Goal: Register for event/course: Sign up to attend an event or enroll in a course

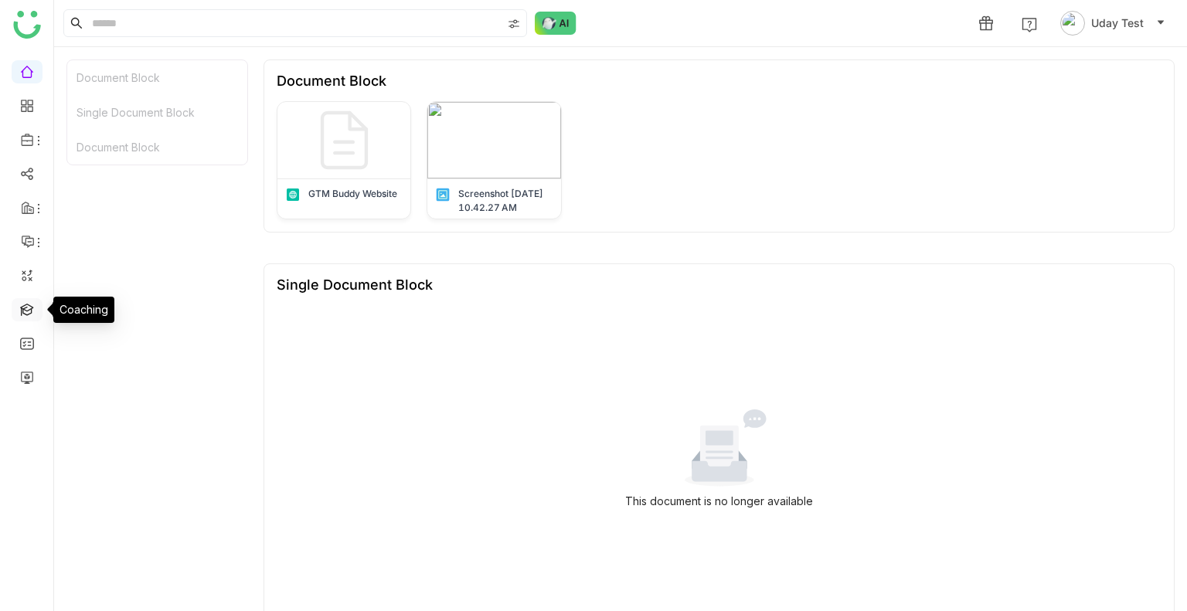
click at [20, 306] on link at bounding box center [27, 308] width 14 height 13
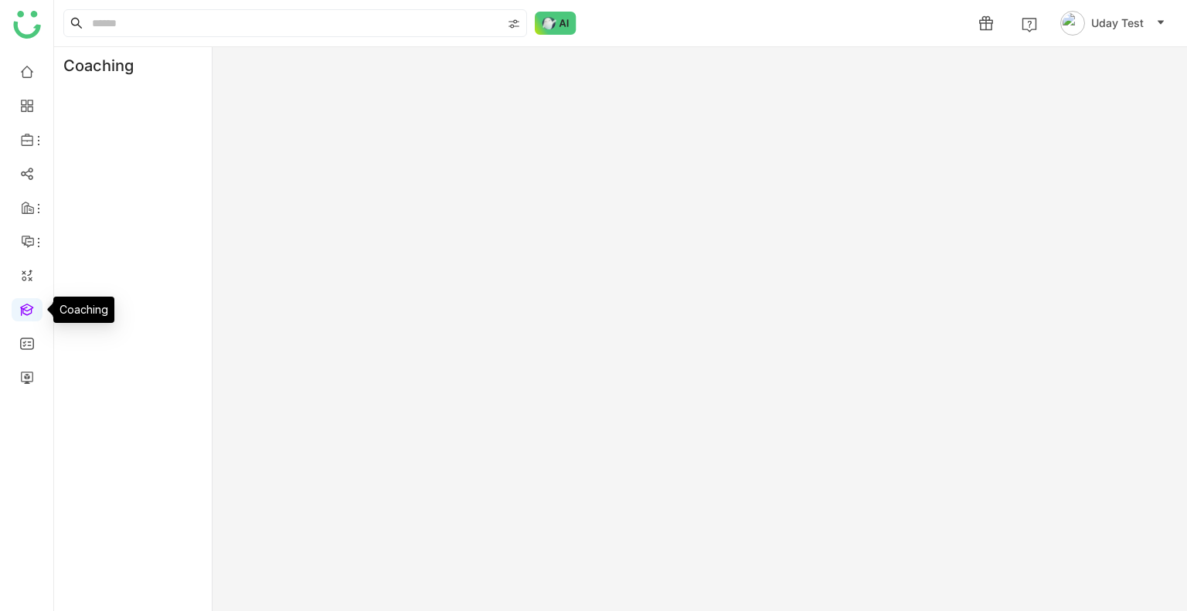
click at [20, 306] on link at bounding box center [27, 308] width 14 height 13
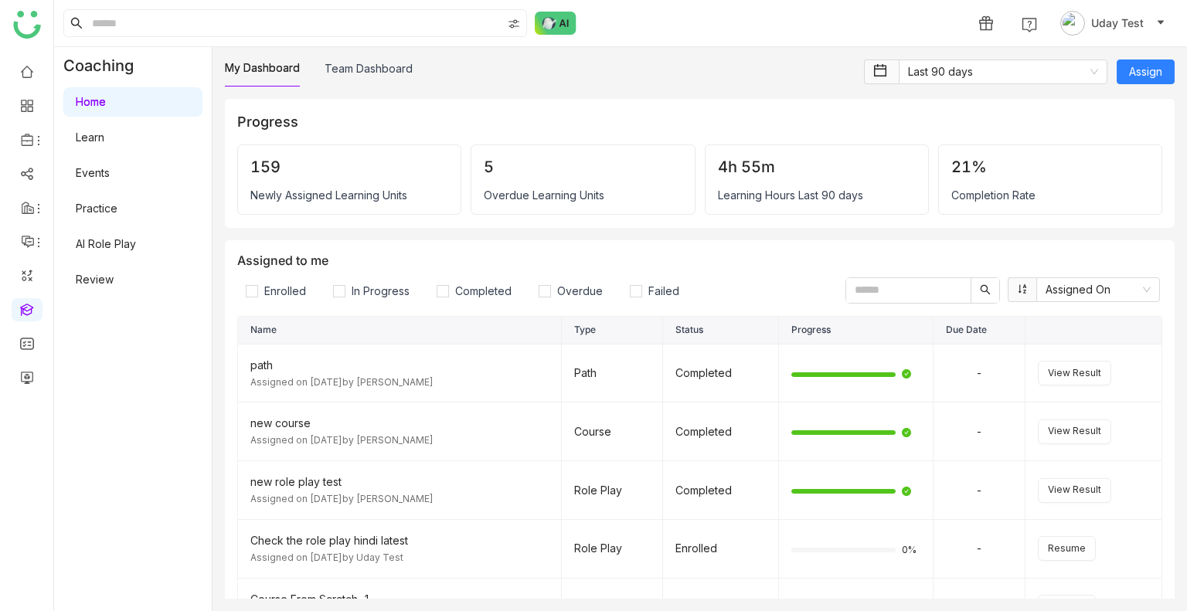
scroll to position [111, 0]
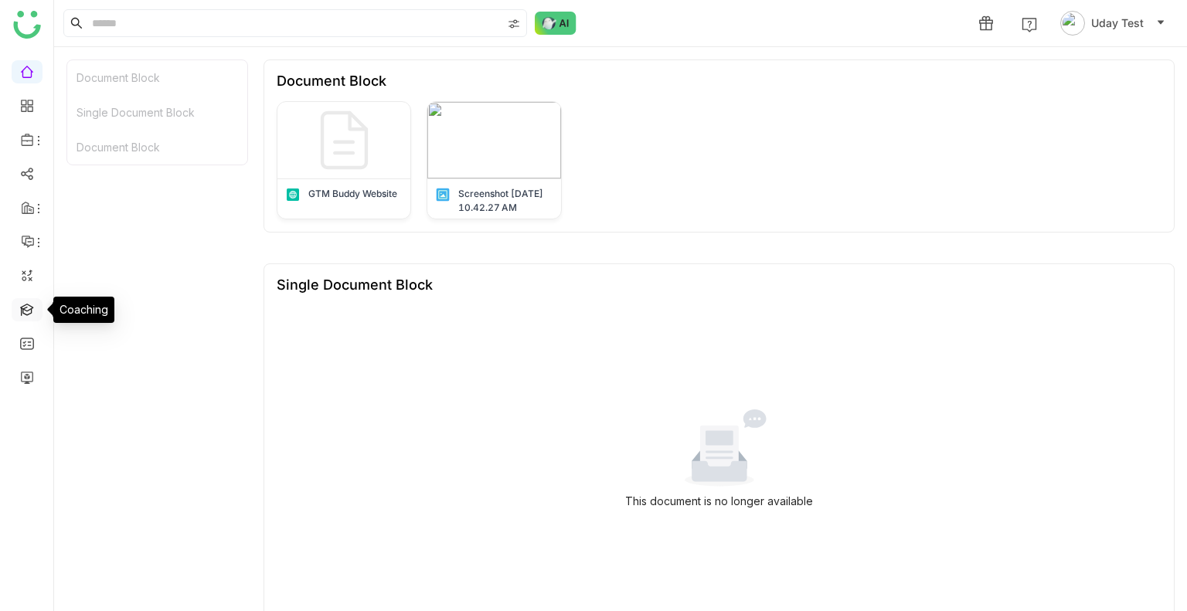
click at [26, 305] on link at bounding box center [27, 308] width 14 height 13
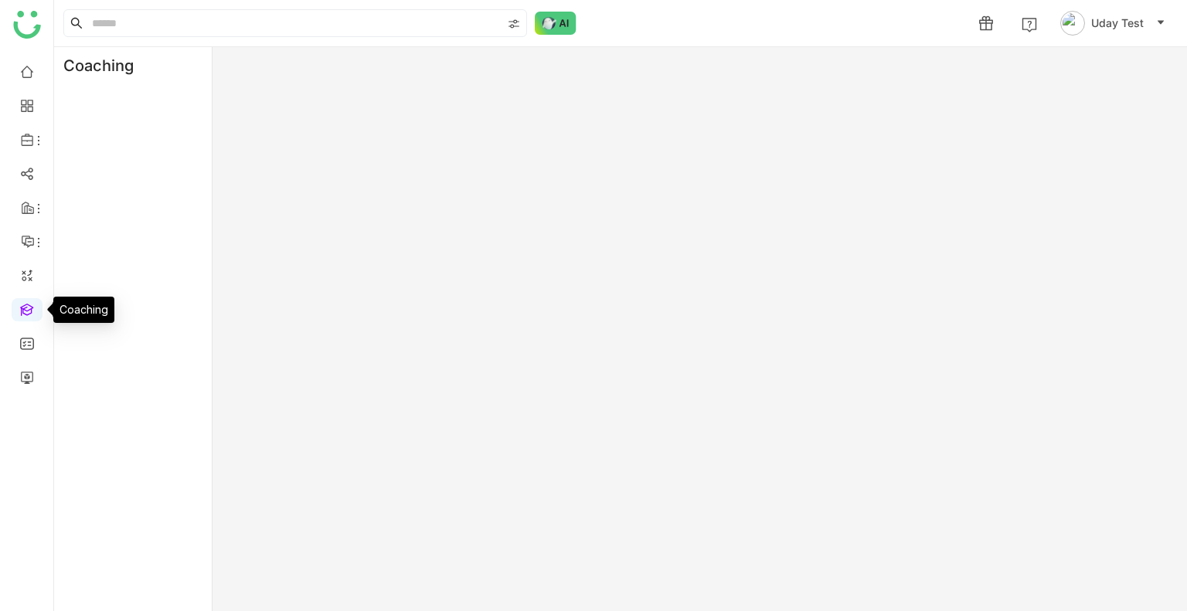
click at [26, 305] on link at bounding box center [27, 308] width 14 height 13
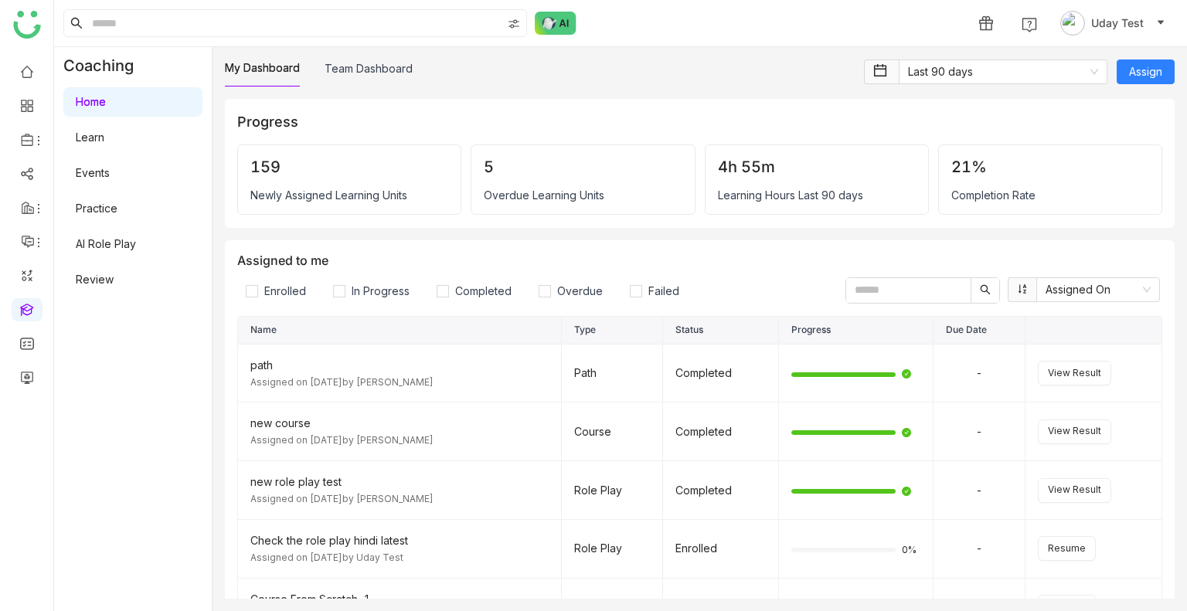
click at [104, 131] on link "Learn" at bounding box center [90, 137] width 29 height 13
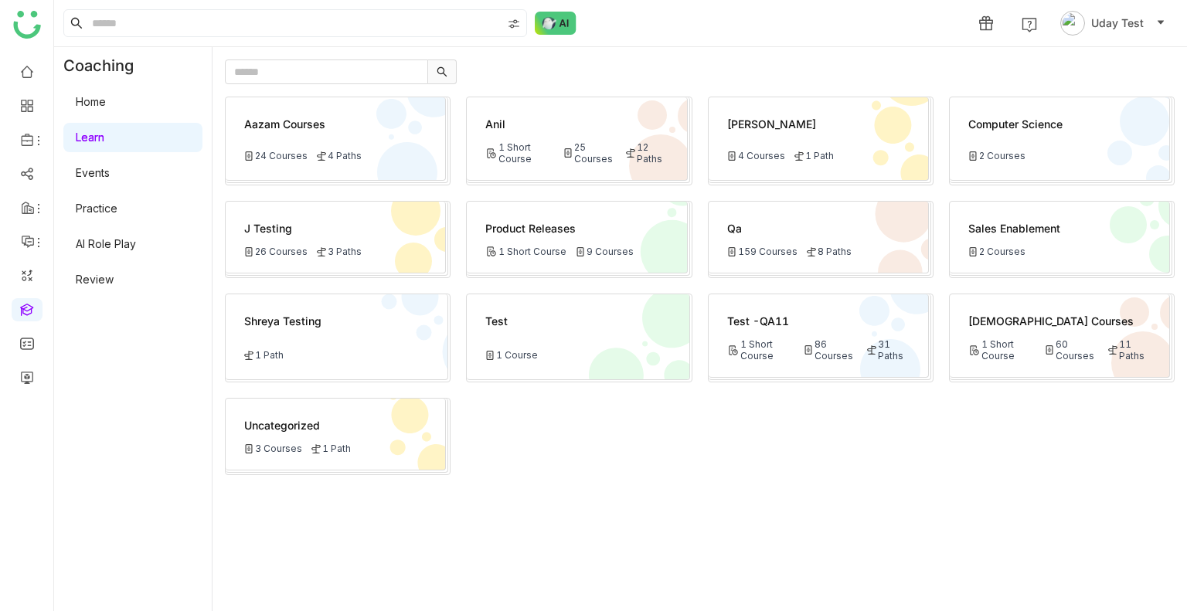
click at [822, 326] on div "Test -QA11" at bounding box center [818, 321] width 182 height 16
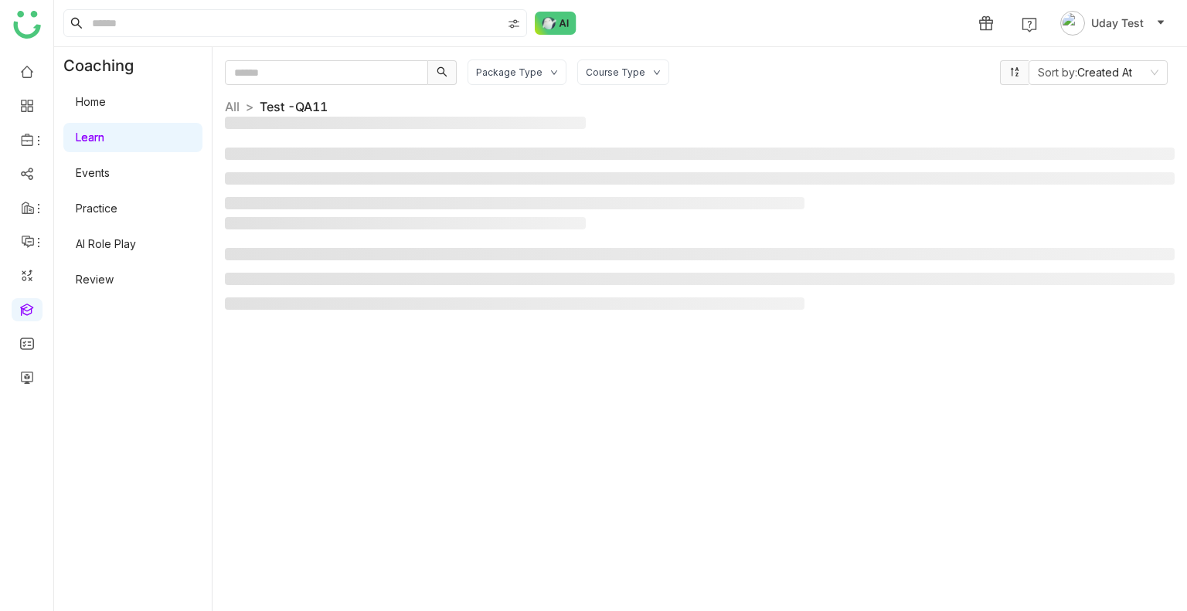
click at [822, 326] on div "Package Type Course Type Sort by: Created At All > Test -QA11 >" at bounding box center [700, 329] width 950 height 539
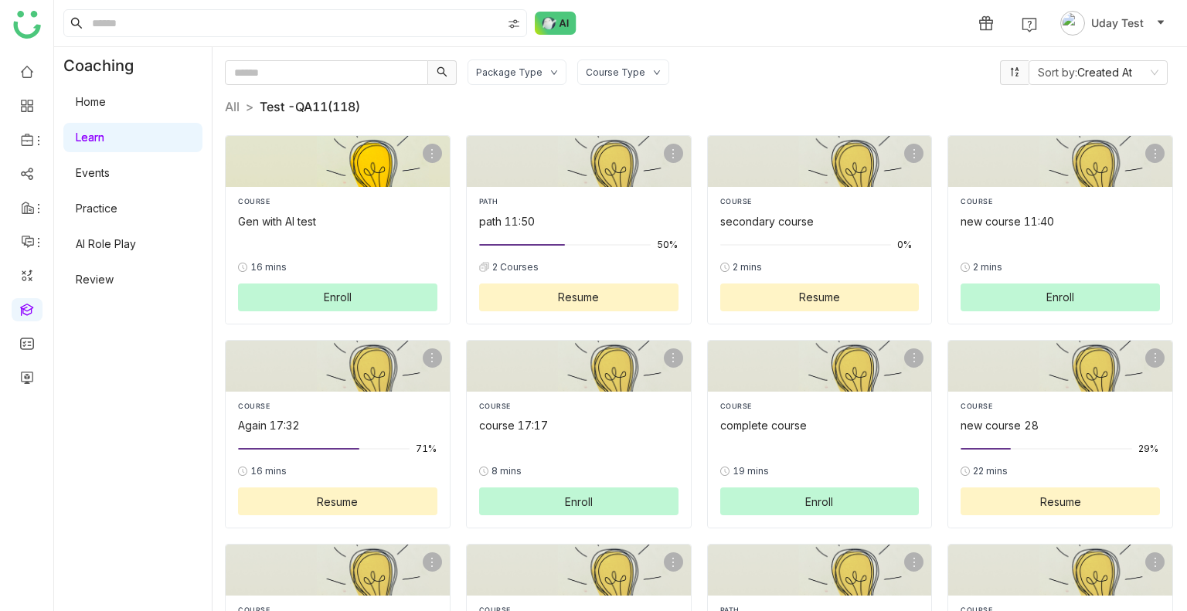
click at [333, 296] on span "Enroll" at bounding box center [338, 297] width 28 height 16
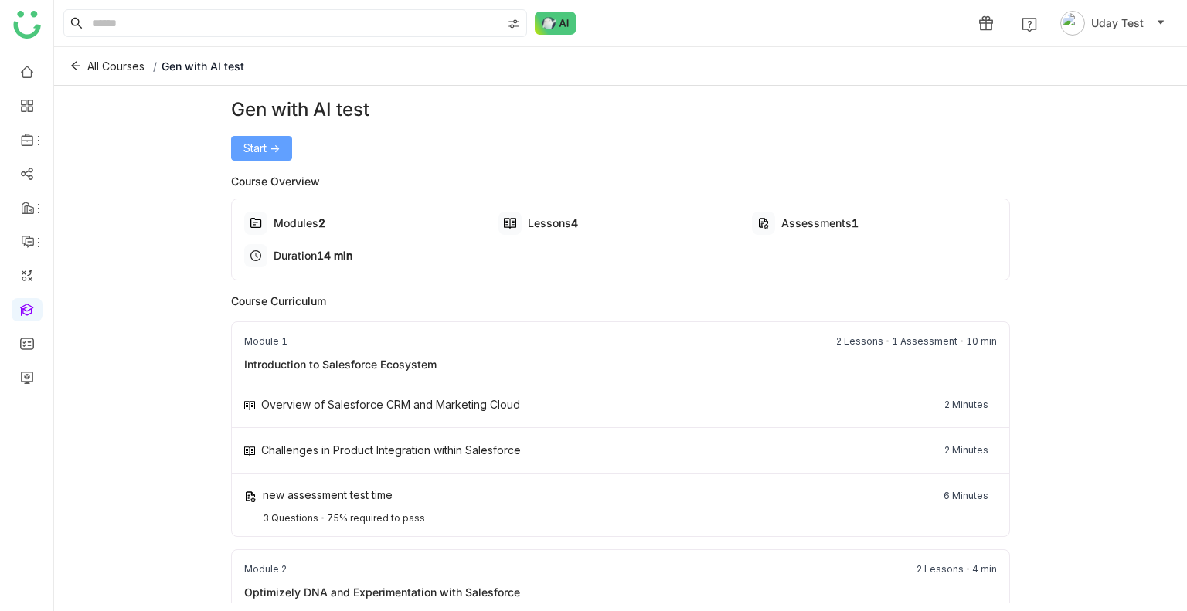
drag, startPoint x: 241, startPoint y: 129, endPoint x: 247, endPoint y: 139, distance: 11.4
click at [247, 139] on div "Gen with AI test Start ->" at bounding box center [621, 128] width 780 height 65
click at [247, 140] on span "Start ->" at bounding box center [261, 148] width 36 height 17
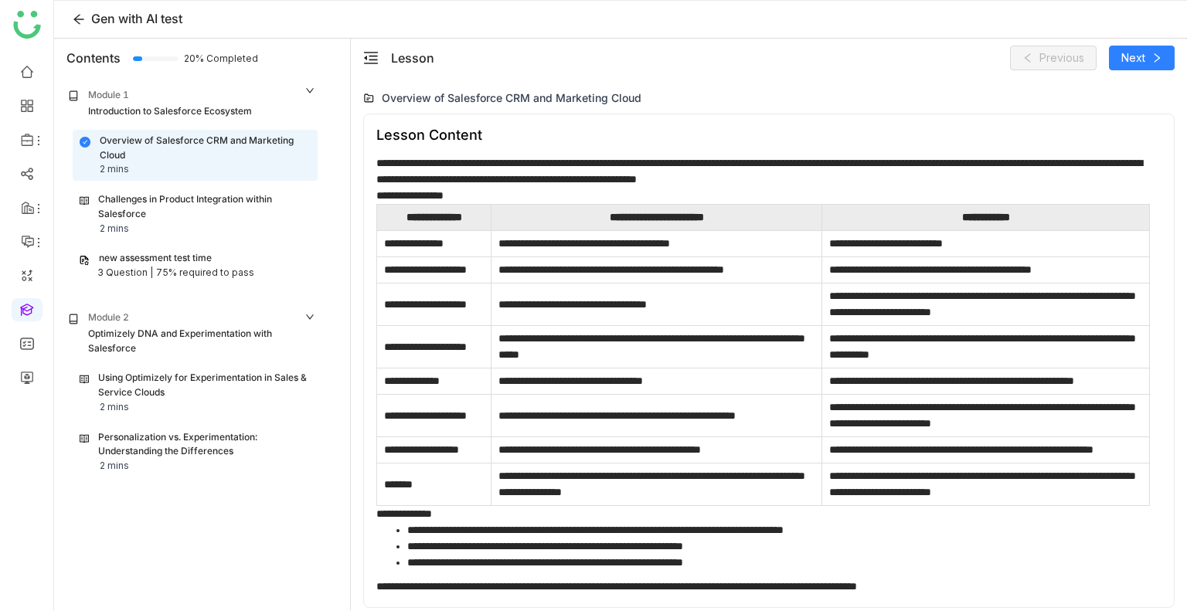
click at [157, 262] on div "new assessment test time" at bounding box center [155, 258] width 113 height 15
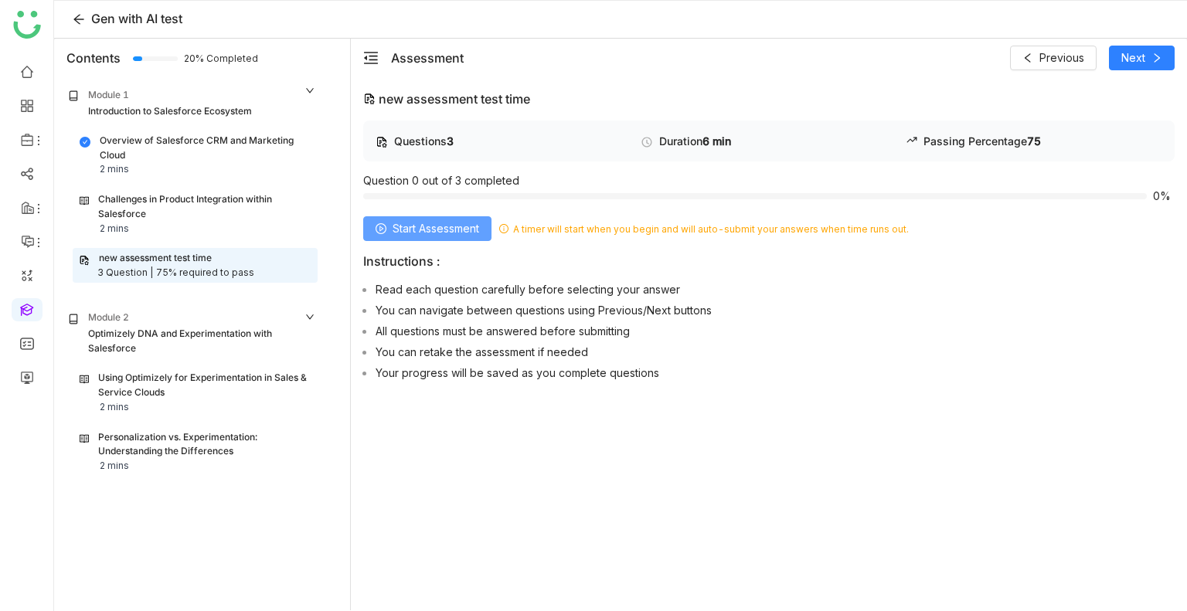
click at [451, 222] on span "Start Assessment" at bounding box center [436, 228] width 87 height 17
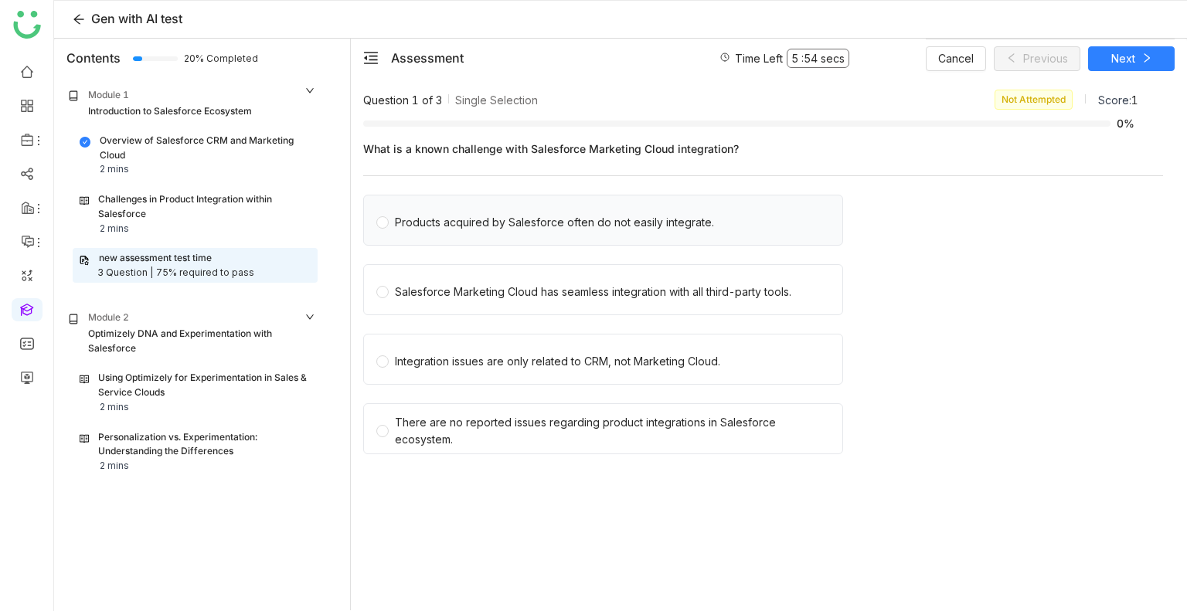
click at [471, 222] on div "Products acquired by Salesforce often do not easily integrate." at bounding box center [554, 222] width 319 height 17
click at [464, 270] on div "Salesforce Marketing Cloud has seamless integration with all third-party tools." at bounding box center [603, 289] width 480 height 51
click at [466, 273] on div "Salesforce Marketing Cloud has seamless integration with all third-party tools." at bounding box center [603, 289] width 480 height 51
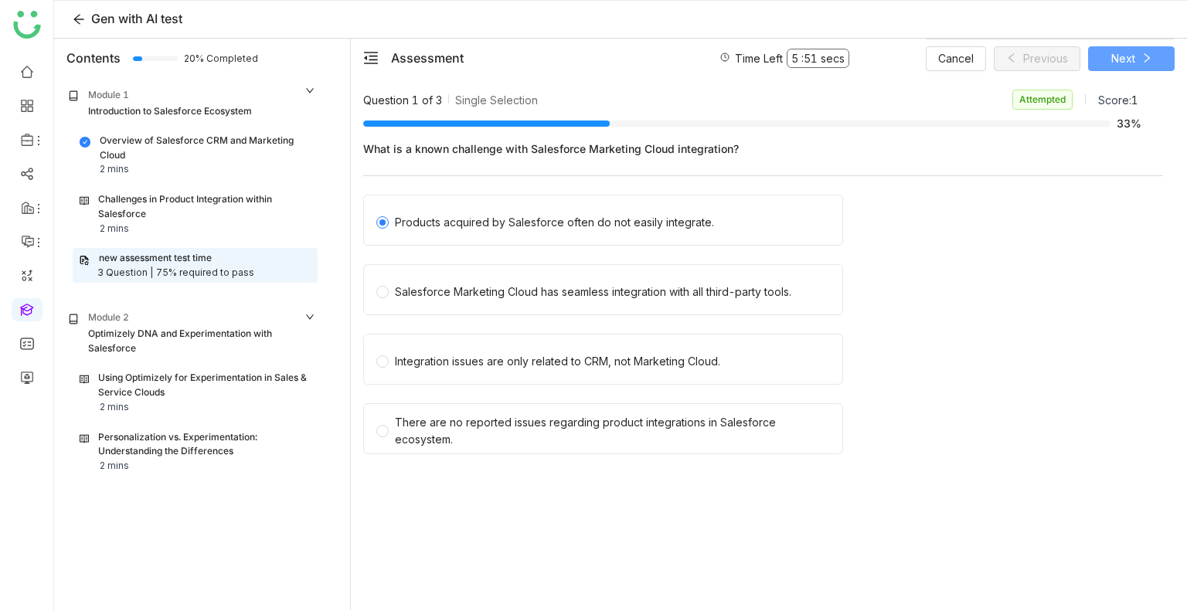
click at [1119, 53] on span "Next" at bounding box center [1123, 58] width 24 height 17
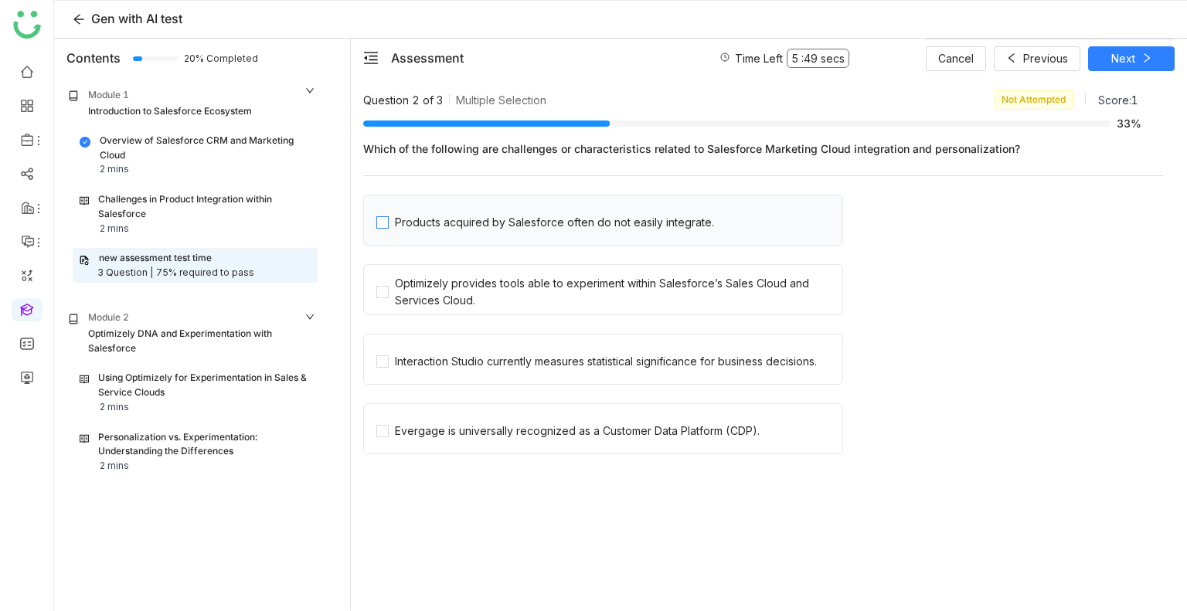
click at [609, 228] on div "Products acquired by Salesforce often do not easily integrate." at bounding box center [554, 222] width 319 height 17
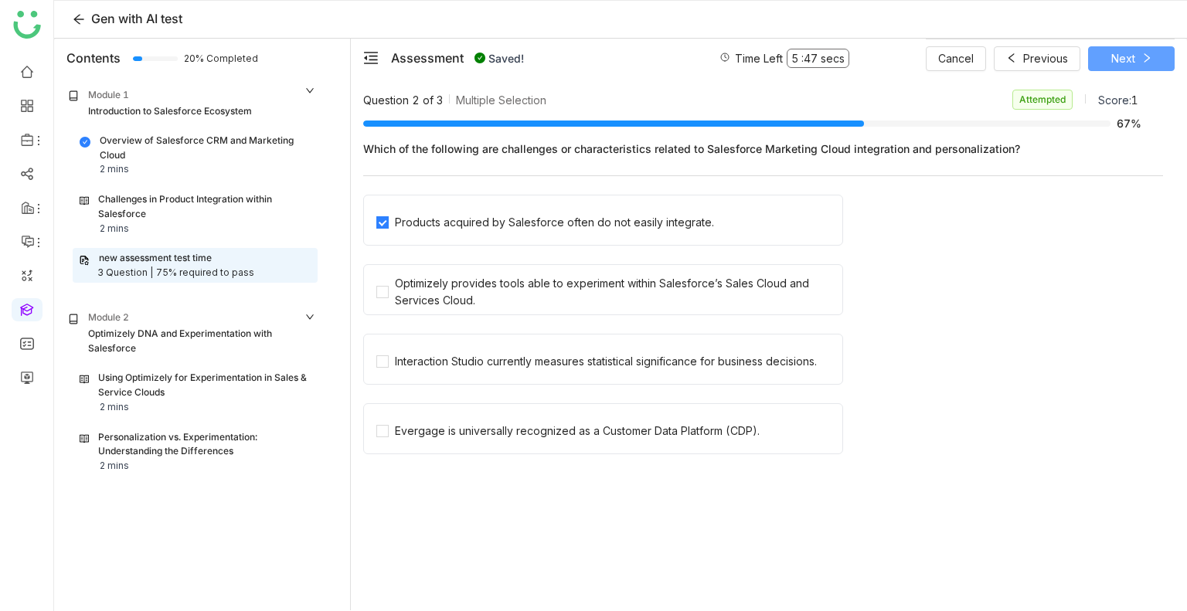
click at [1125, 55] on span "Next" at bounding box center [1123, 58] width 24 height 17
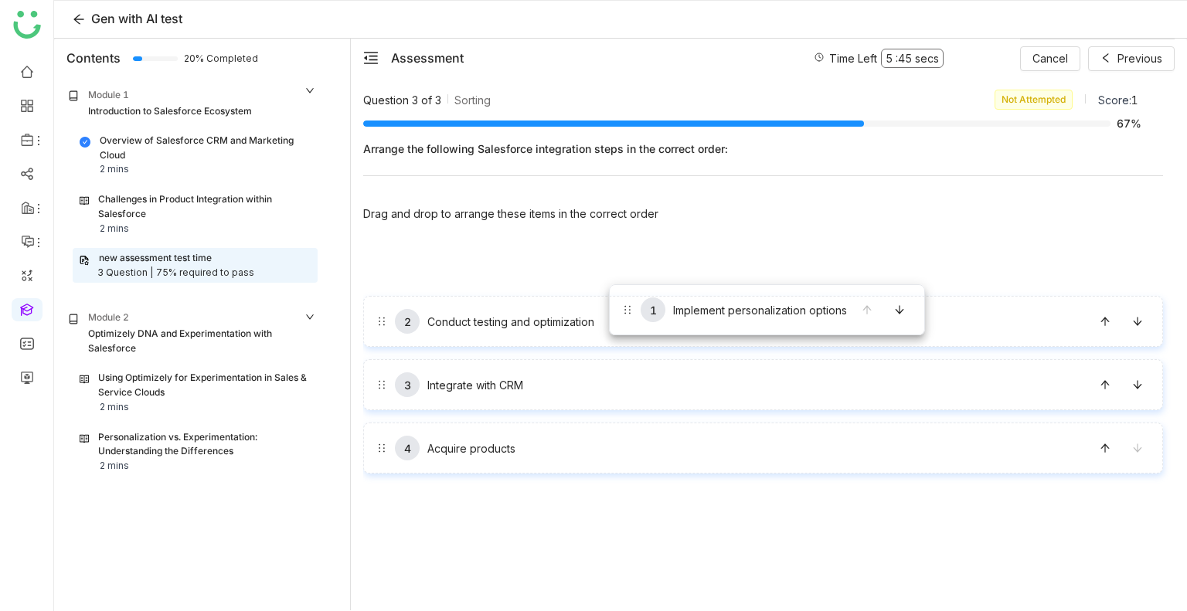
drag, startPoint x: 610, startPoint y: 236, endPoint x: 617, endPoint y: 336, distance: 100.0
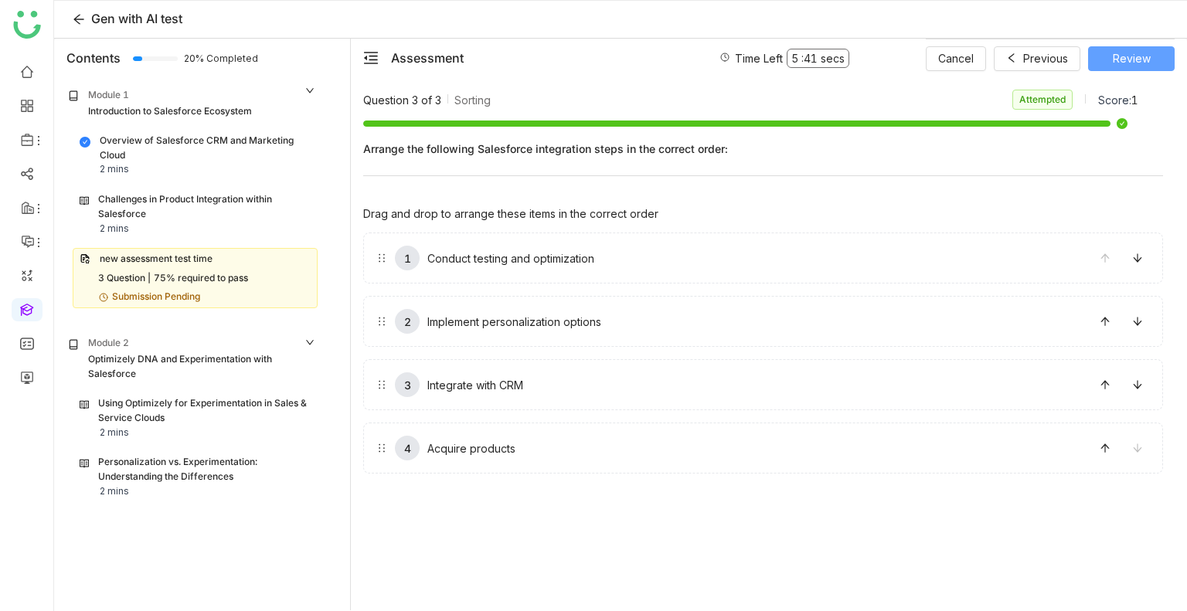
click at [1116, 57] on span "Review" at bounding box center [1132, 58] width 38 height 17
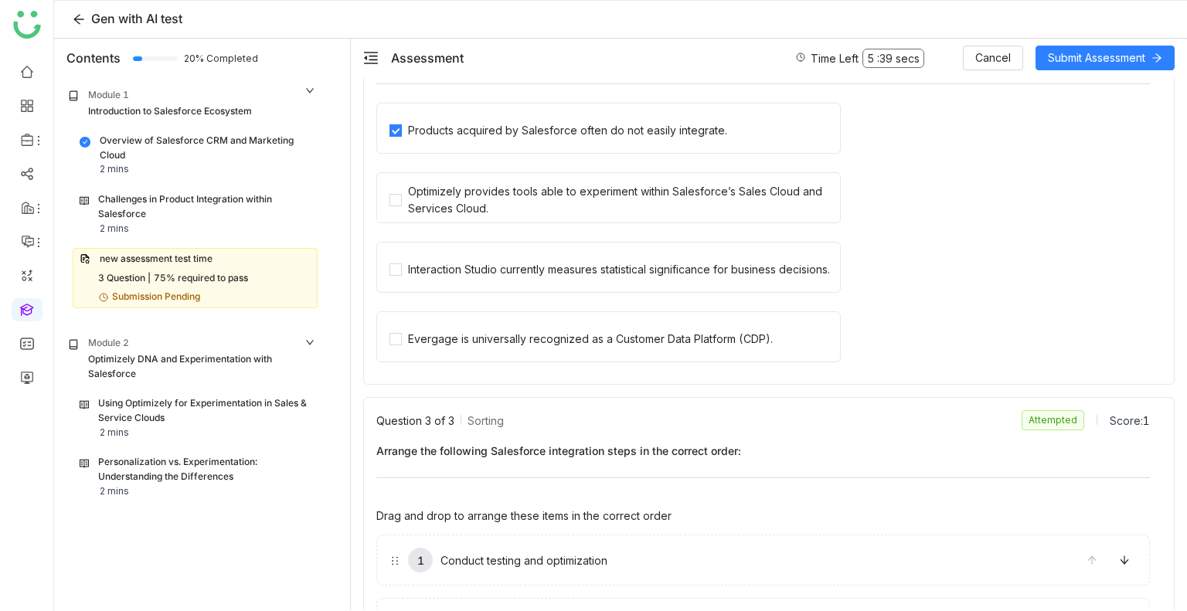
scroll to position [685, 0]
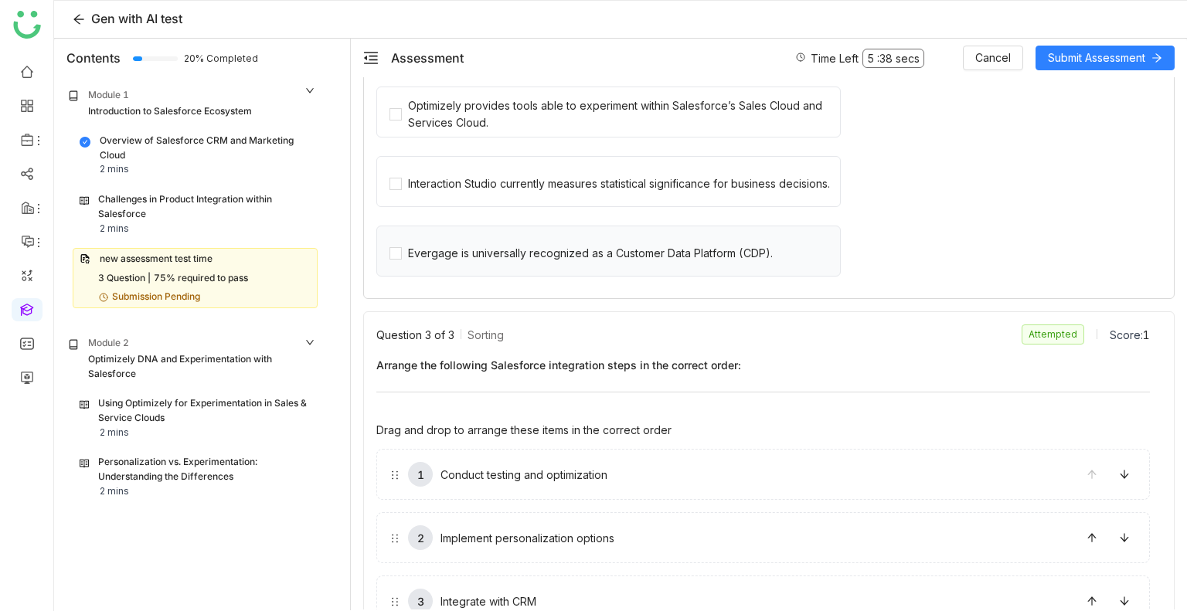
click at [516, 260] on div "Evergage is universally recognized as a Customer Data Platform (CDP)." at bounding box center [608, 251] width 464 height 51
click at [433, 245] on div "Evergage is universally recognized as a Customer Data Platform (CDP)." at bounding box center [590, 253] width 365 height 17
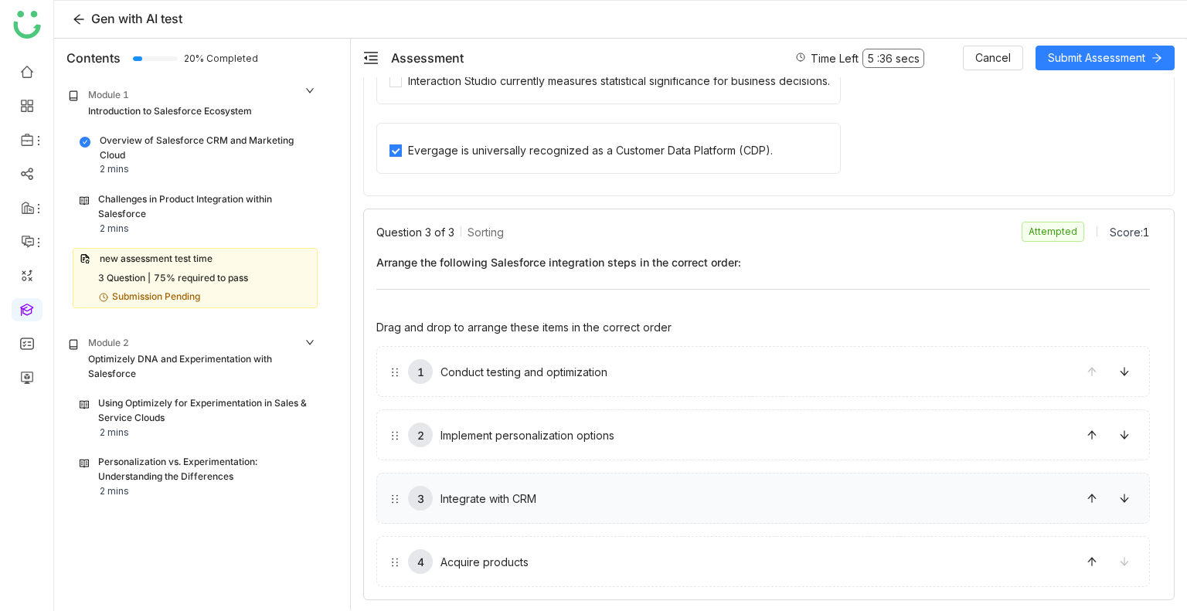
drag, startPoint x: 462, startPoint y: 383, endPoint x: 464, endPoint y: 478, distance: 95.1
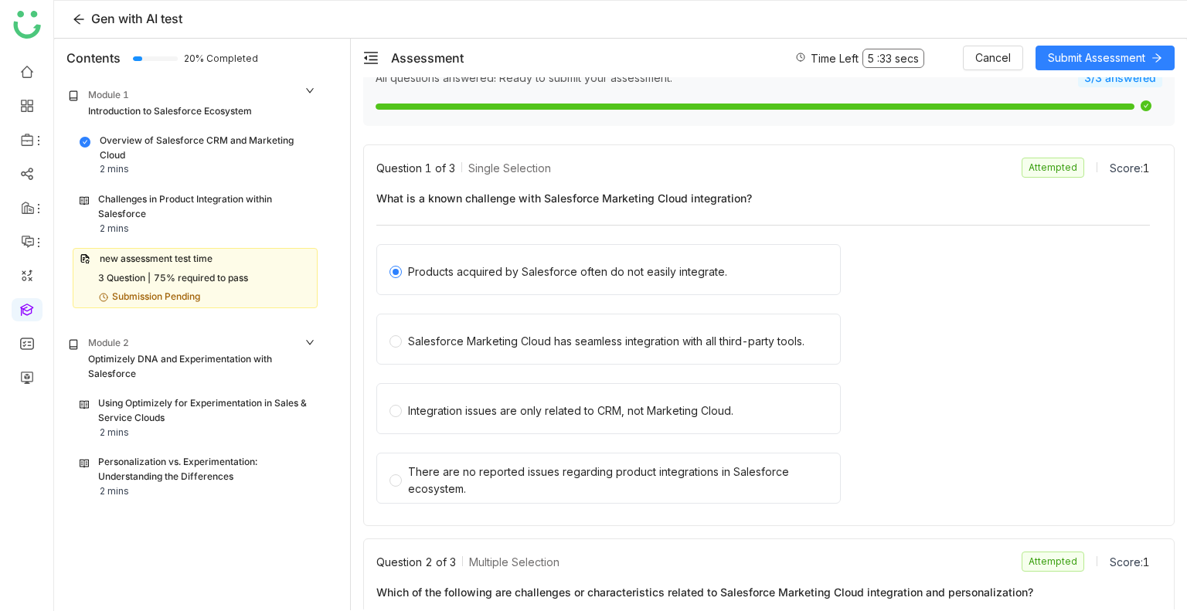
scroll to position [0, 0]
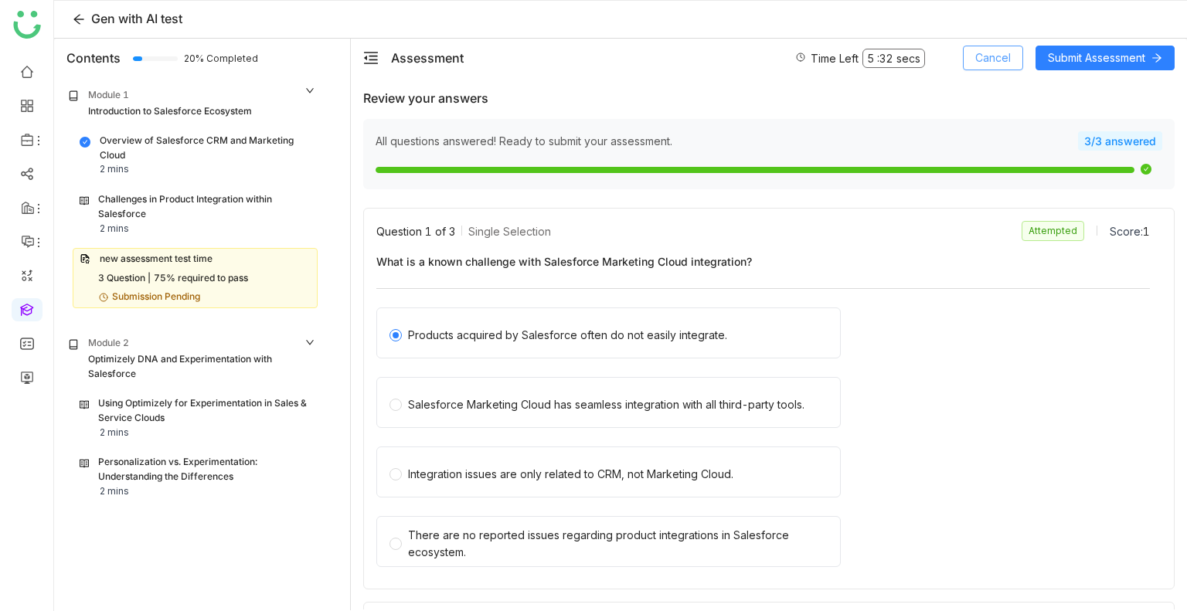
click at [1001, 52] on span "Cancel" at bounding box center [993, 57] width 36 height 17
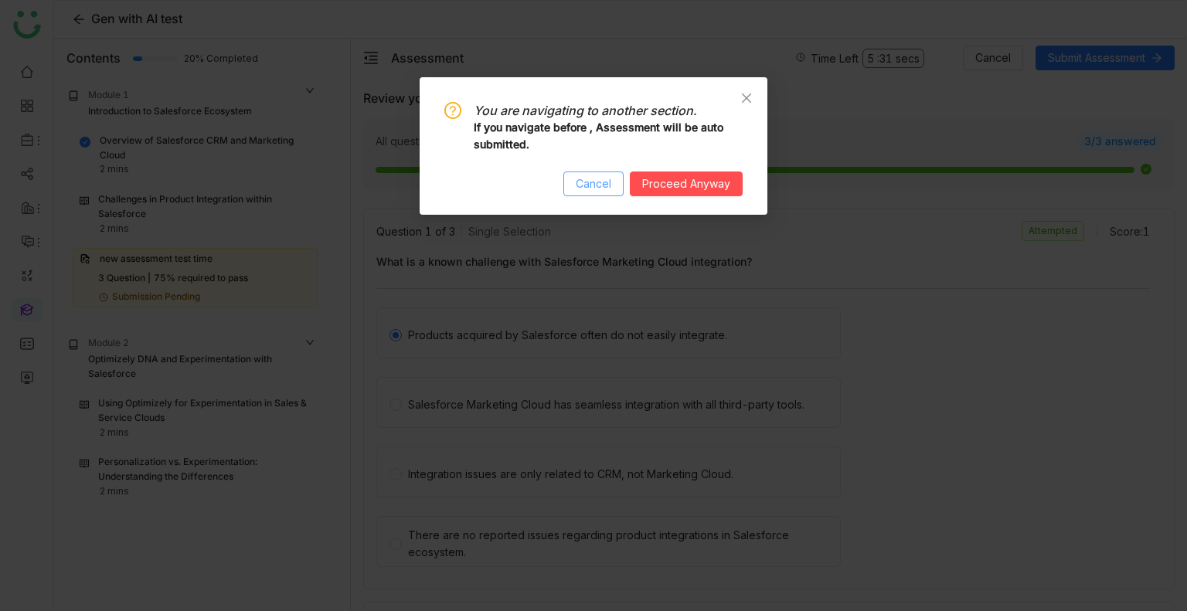
click at [578, 181] on span "Cancel" at bounding box center [594, 183] width 36 height 17
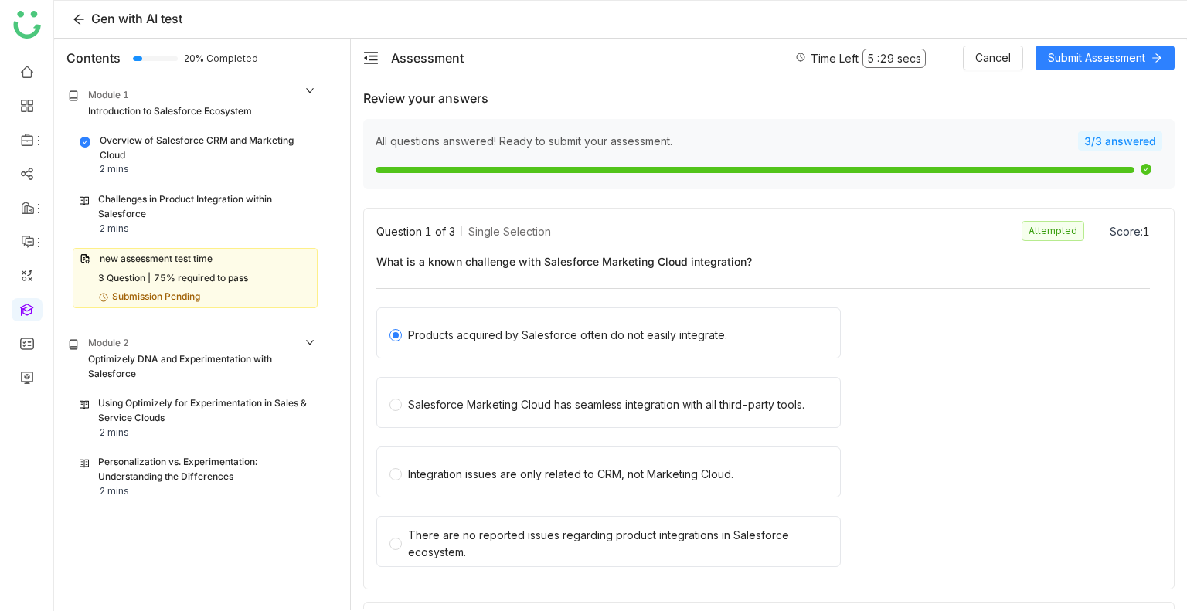
click at [141, 219] on div "Challenges in Product Integration within Salesforce" at bounding box center [204, 206] width 213 height 29
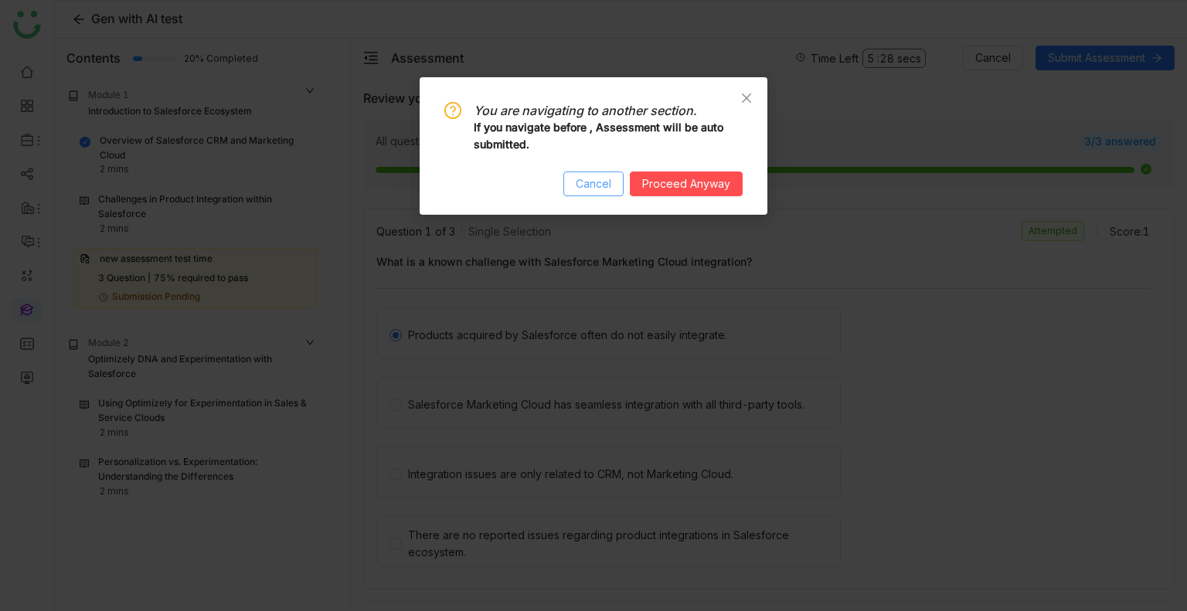
click at [584, 190] on span "Cancel" at bounding box center [594, 183] width 36 height 17
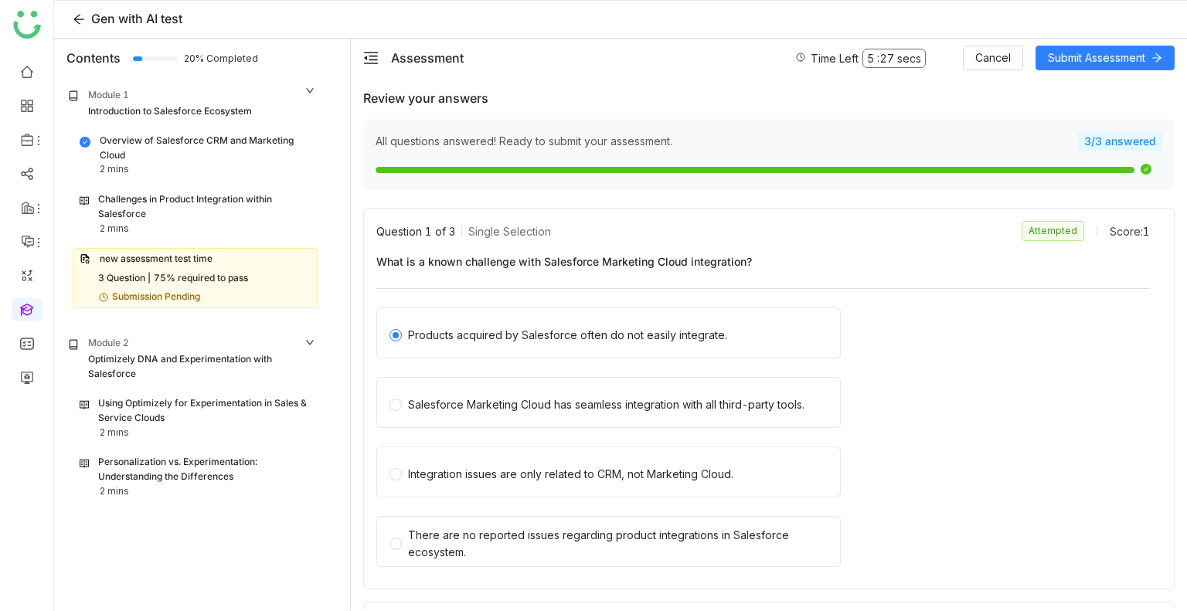
click at [128, 107] on div "Introduction to Salesforce Ecosystem" at bounding box center [170, 111] width 164 height 15
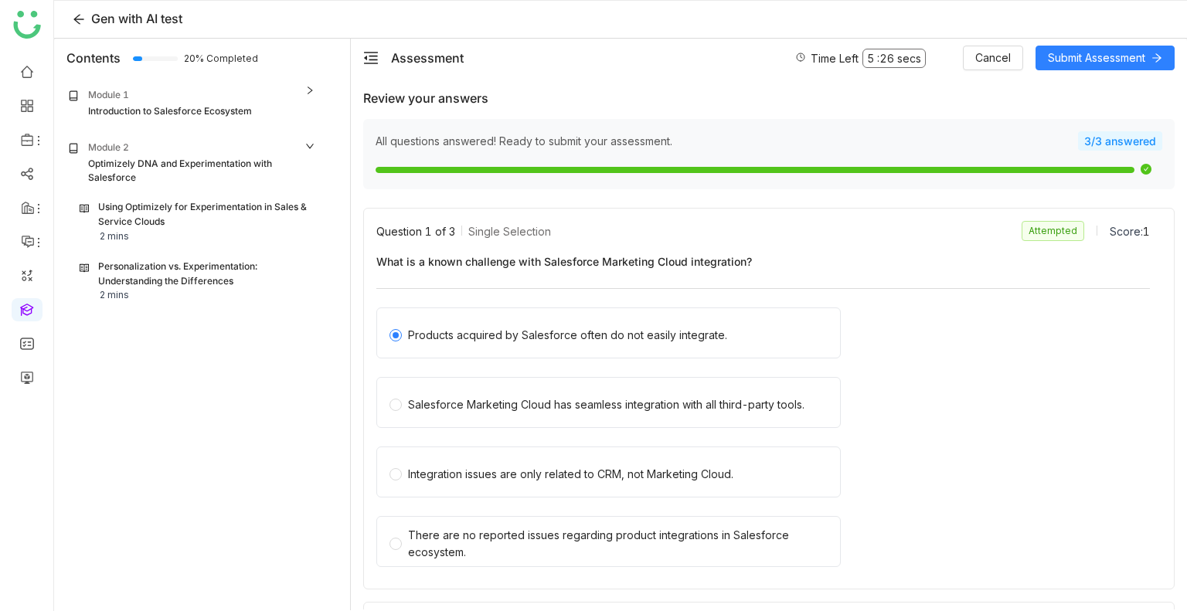
click at [128, 107] on div "Introduction to Salesforce Ecosystem" at bounding box center [170, 111] width 164 height 15
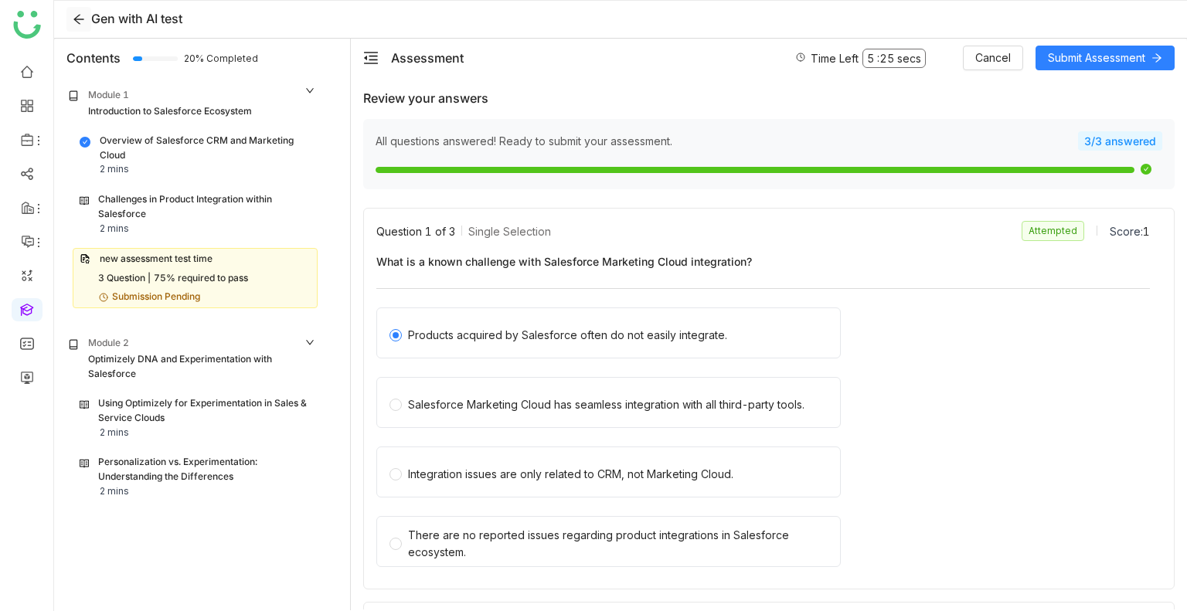
click at [74, 19] on icon at bounding box center [78, 20] width 10 height 10
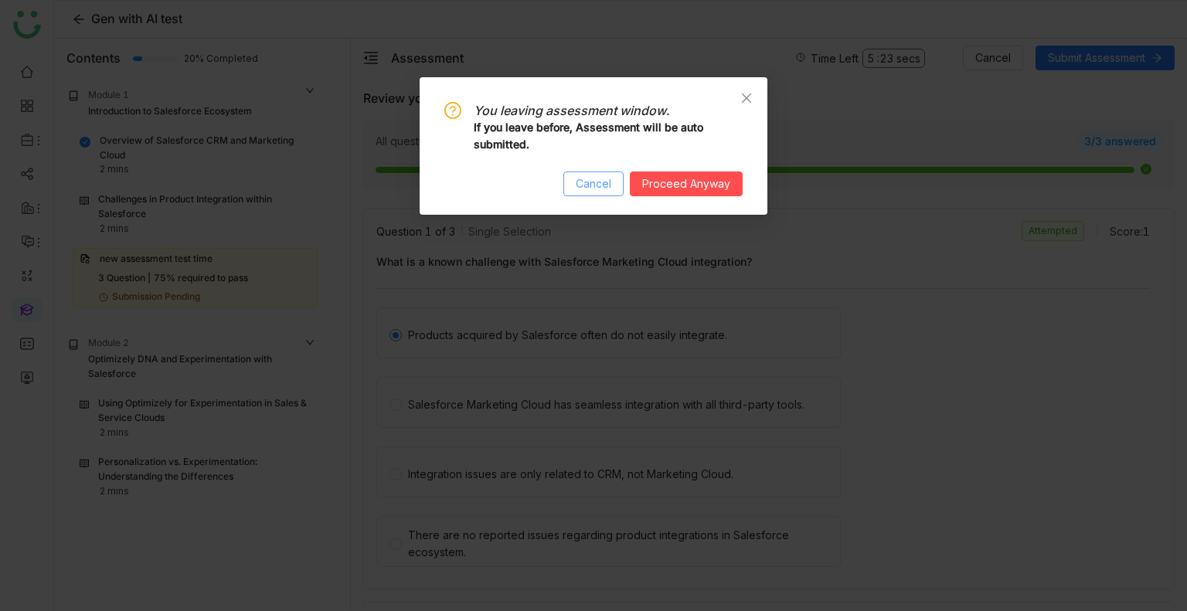
click at [597, 192] on button "Cancel" at bounding box center [593, 184] width 60 height 25
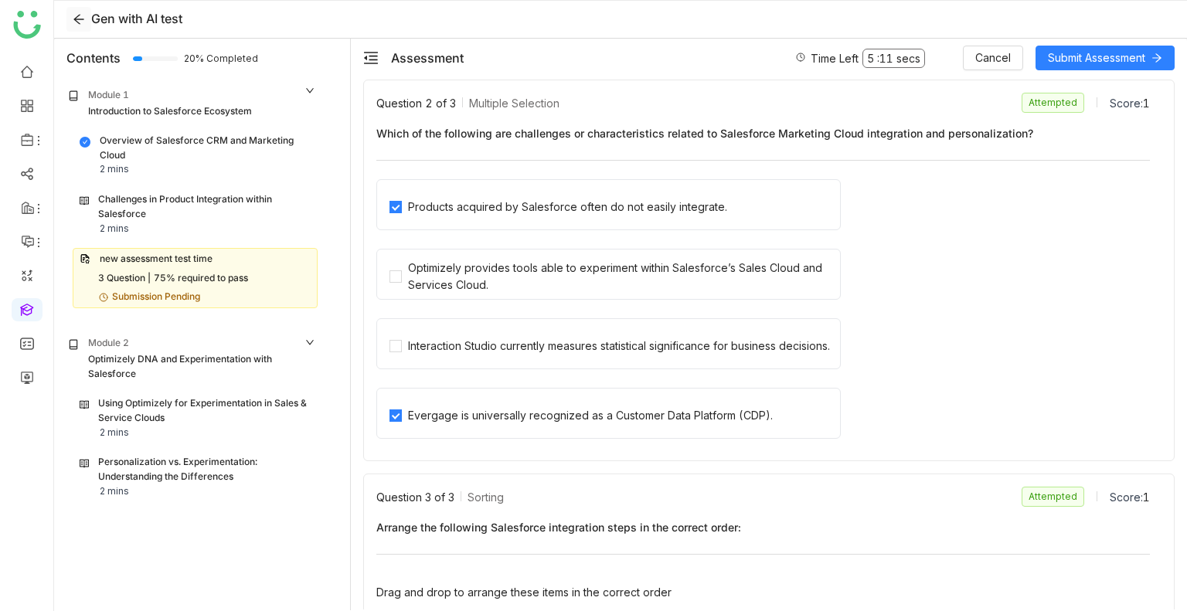
scroll to position [683, 0]
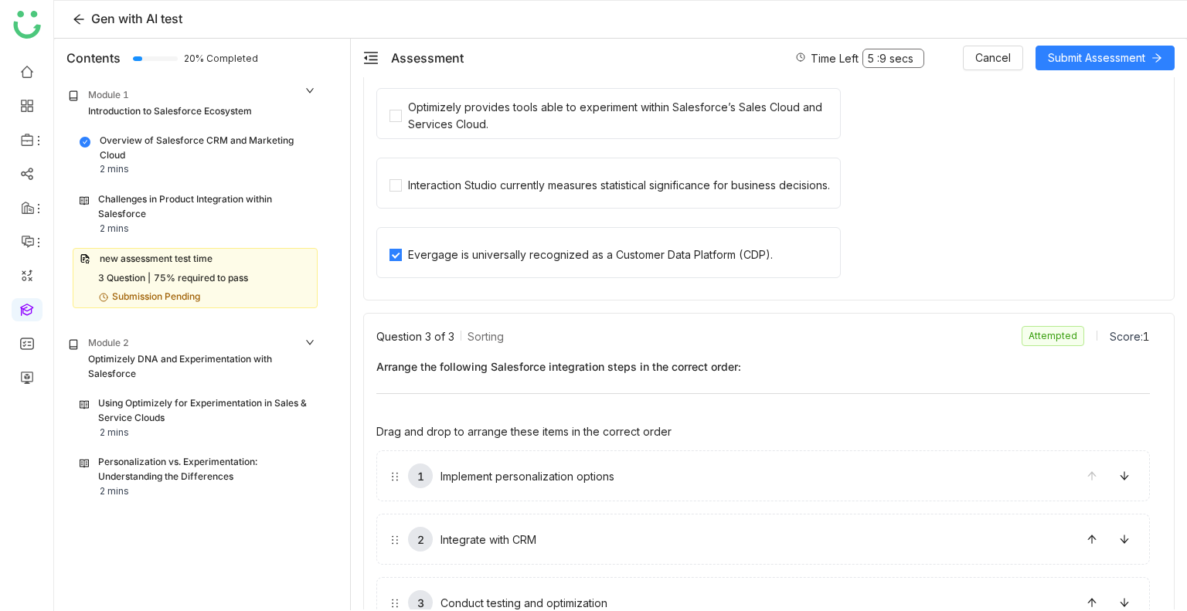
click at [148, 410] on div "Using Optimizely for Experimentation in Sales & Service Clouds" at bounding box center [204, 410] width 213 height 29
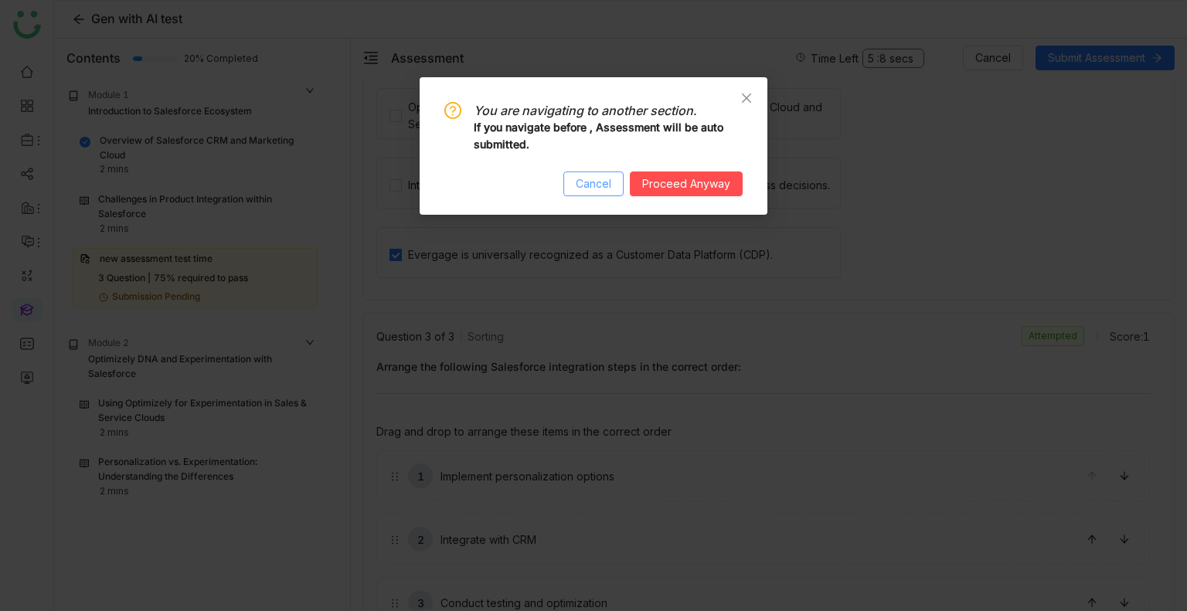
click at [600, 188] on span "Cancel" at bounding box center [594, 183] width 36 height 17
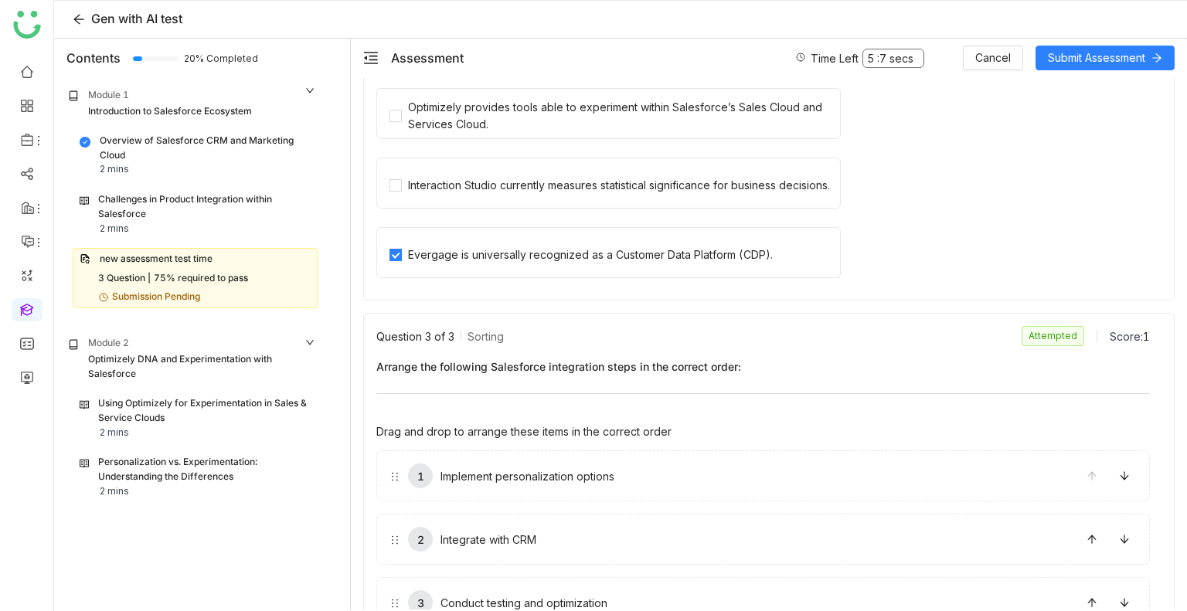
scroll to position [0, 0]
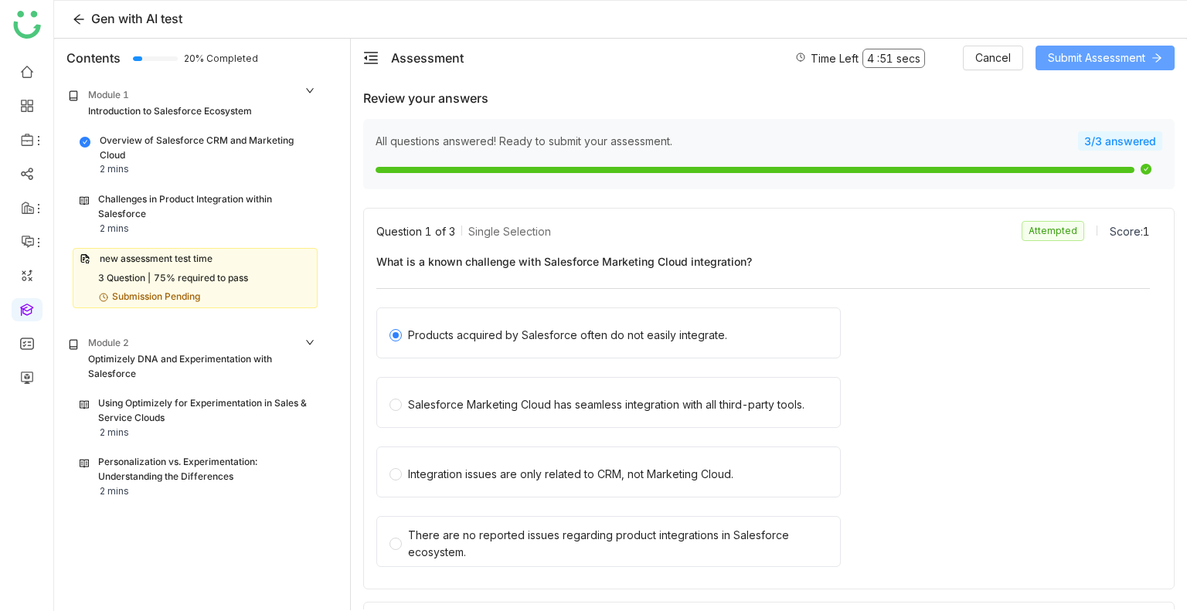
click at [1083, 61] on span "Submit Assessment" at bounding box center [1096, 57] width 97 height 17
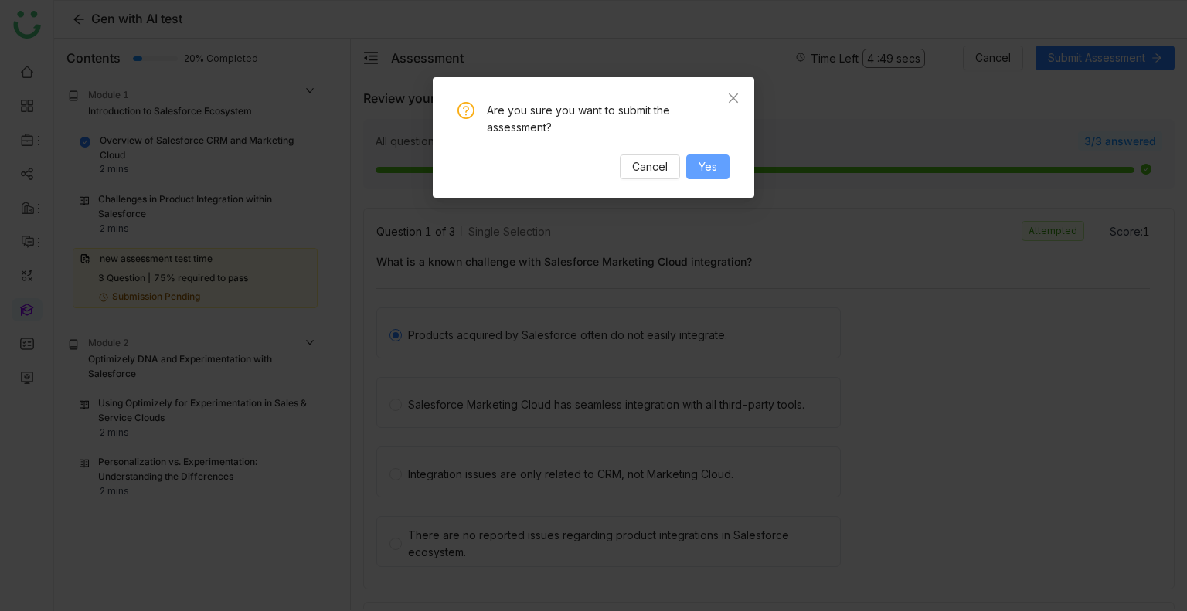
click at [698, 165] on button "Yes" at bounding box center [707, 167] width 43 height 25
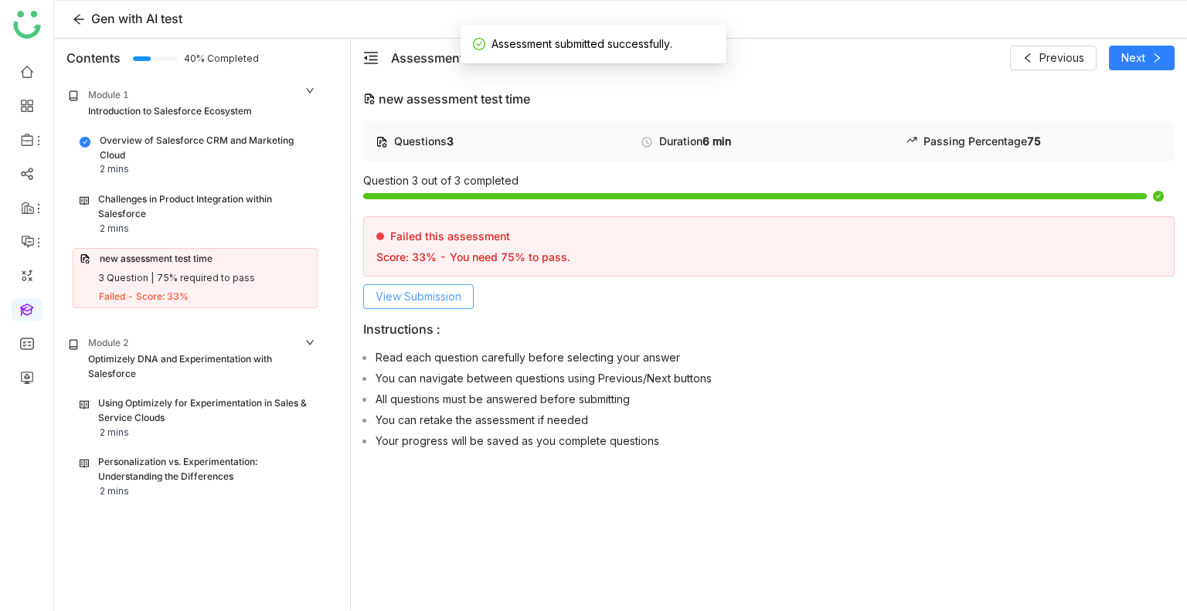
click at [439, 301] on span "View Submission" at bounding box center [419, 296] width 86 height 17
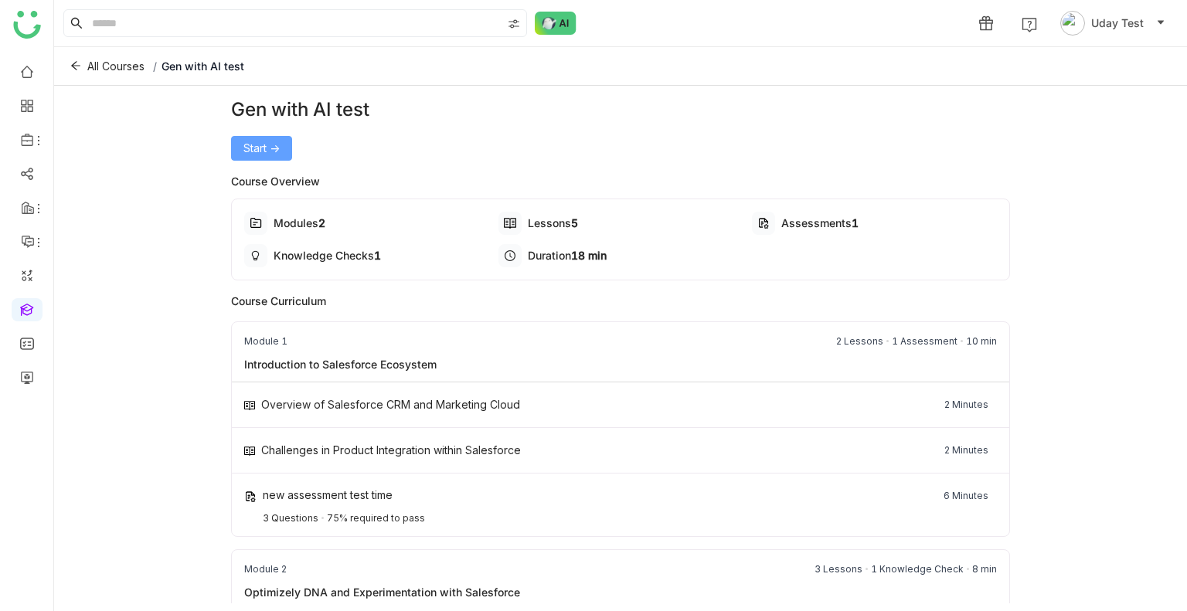
click at [264, 148] on span "Start ->" at bounding box center [261, 148] width 36 height 17
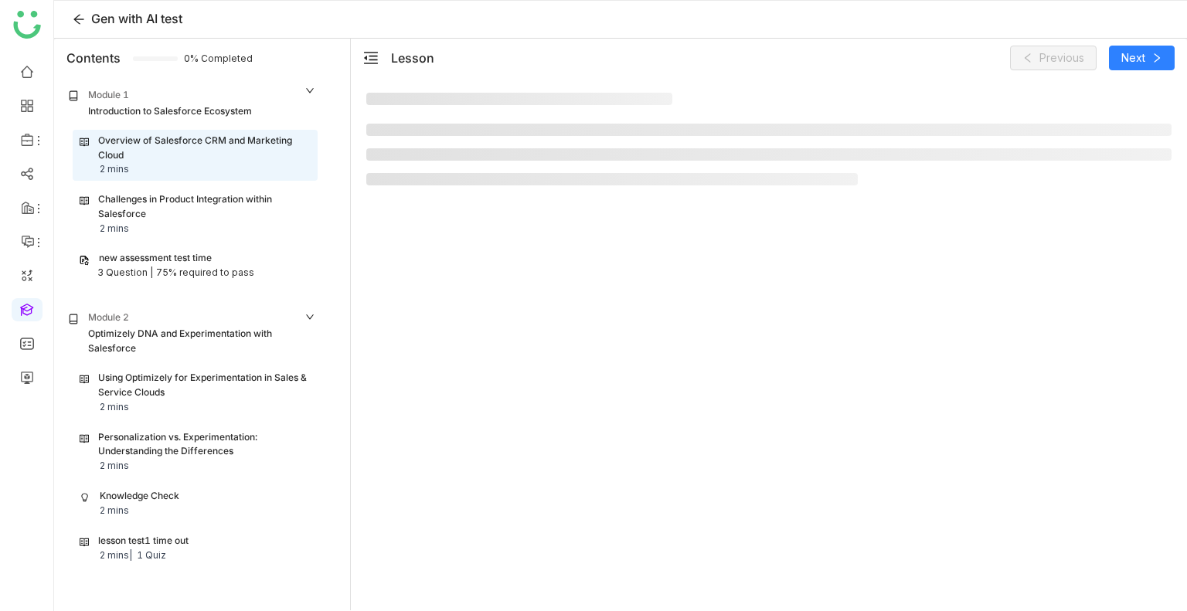
scroll to position [16, 0]
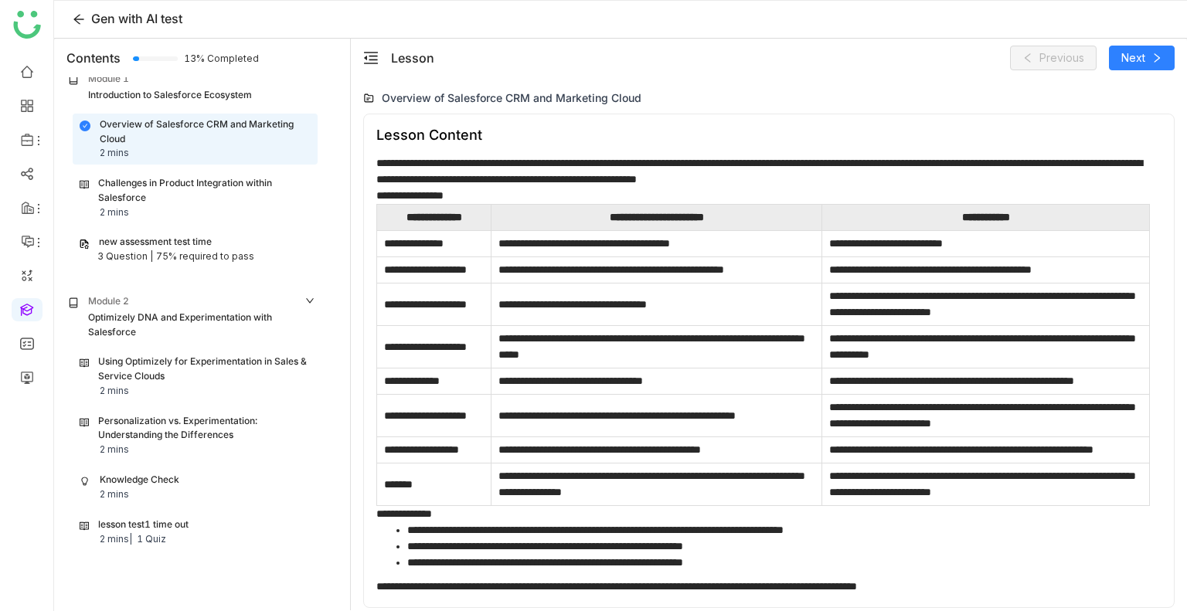
click at [165, 532] on div "1 Quiz" at bounding box center [151, 539] width 29 height 15
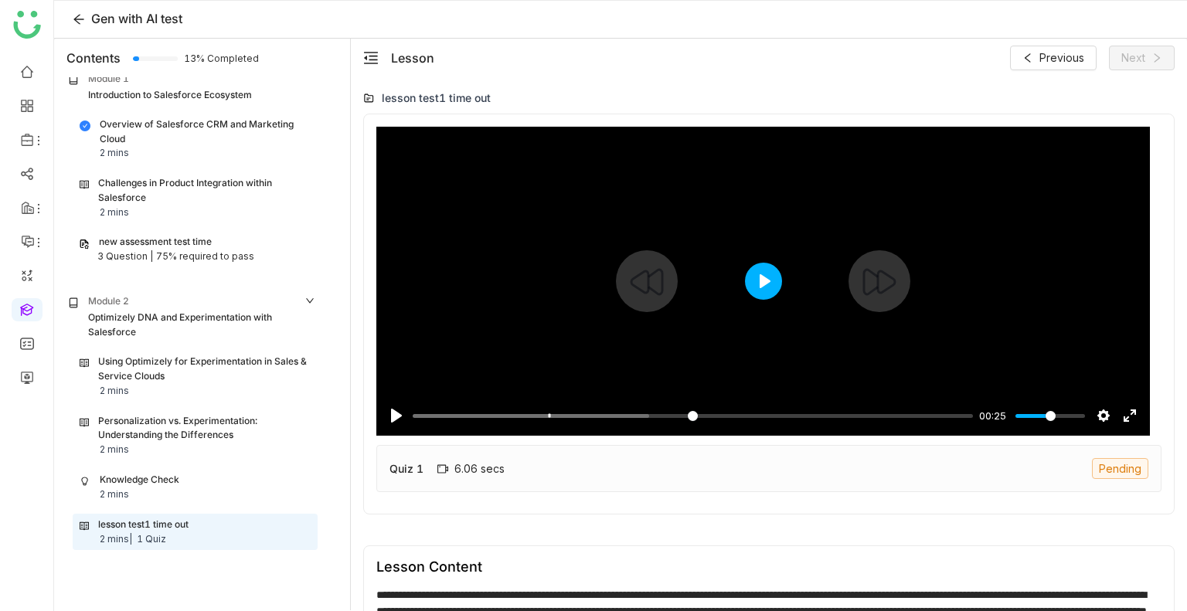
click at [767, 281] on button "Play" at bounding box center [763, 281] width 37 height 37
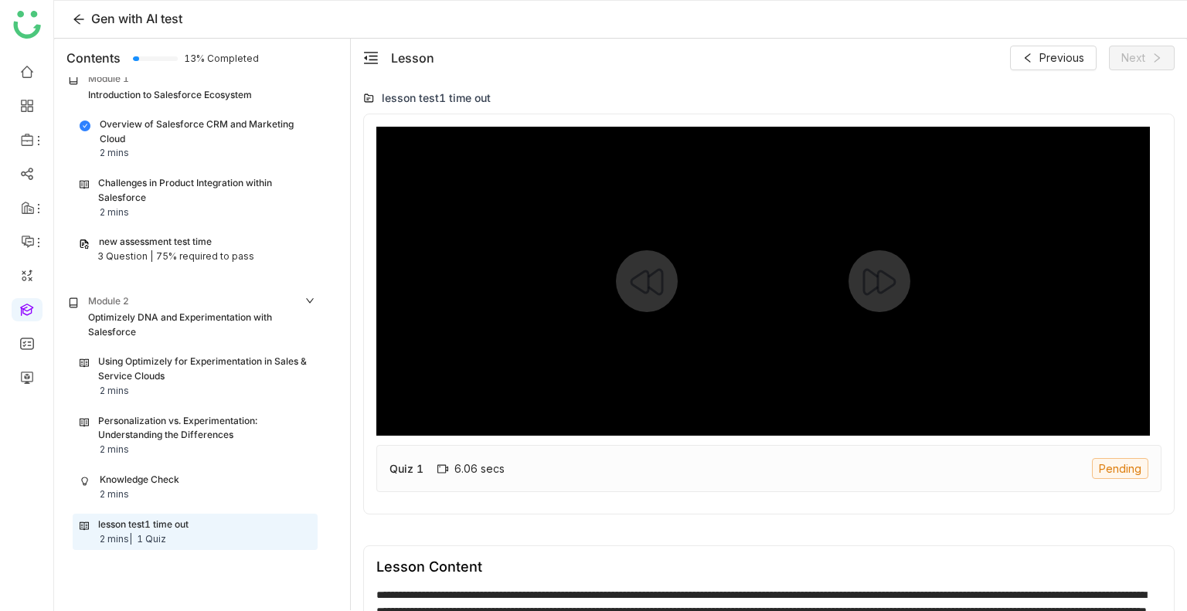
type input "*****"
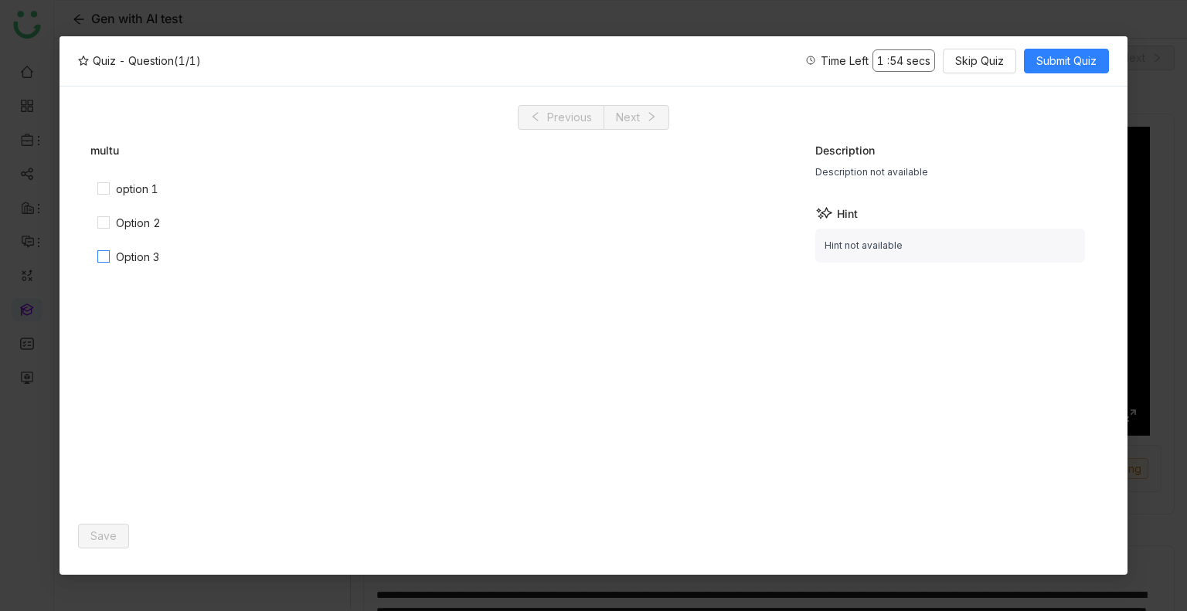
click at [162, 250] on span "Option 3" at bounding box center [138, 257] width 56 height 17
click at [121, 234] on div "Option 2" at bounding box center [298, 223] width 417 height 25
click at [124, 222] on div "Option 2" at bounding box center [138, 223] width 45 height 17
click at [128, 191] on div "option 1" at bounding box center [137, 189] width 43 height 17
click at [161, 260] on span "Option 3" at bounding box center [138, 257] width 56 height 17
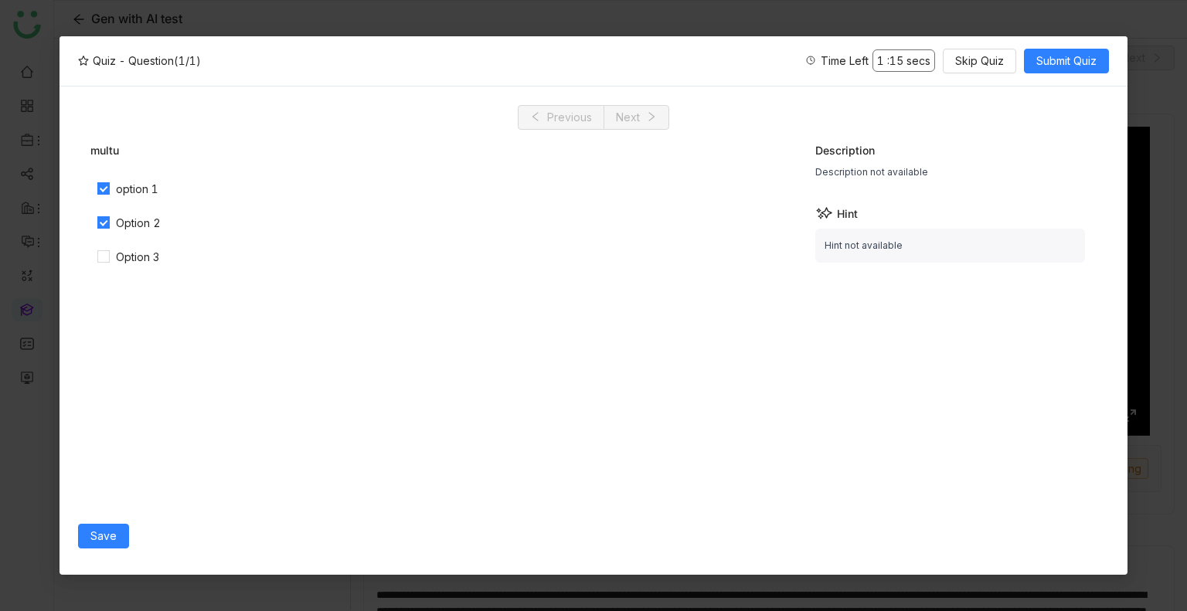
click at [138, 231] on div "Option 2" at bounding box center [138, 223] width 45 height 17
click at [134, 200] on div "option 1" at bounding box center [298, 189] width 417 height 25
click at [131, 188] on div "option 1" at bounding box center [137, 189] width 43 height 17
click at [133, 226] on div "Option 2" at bounding box center [138, 223] width 45 height 17
click at [134, 245] on div "Option 3" at bounding box center [298, 257] width 417 height 25
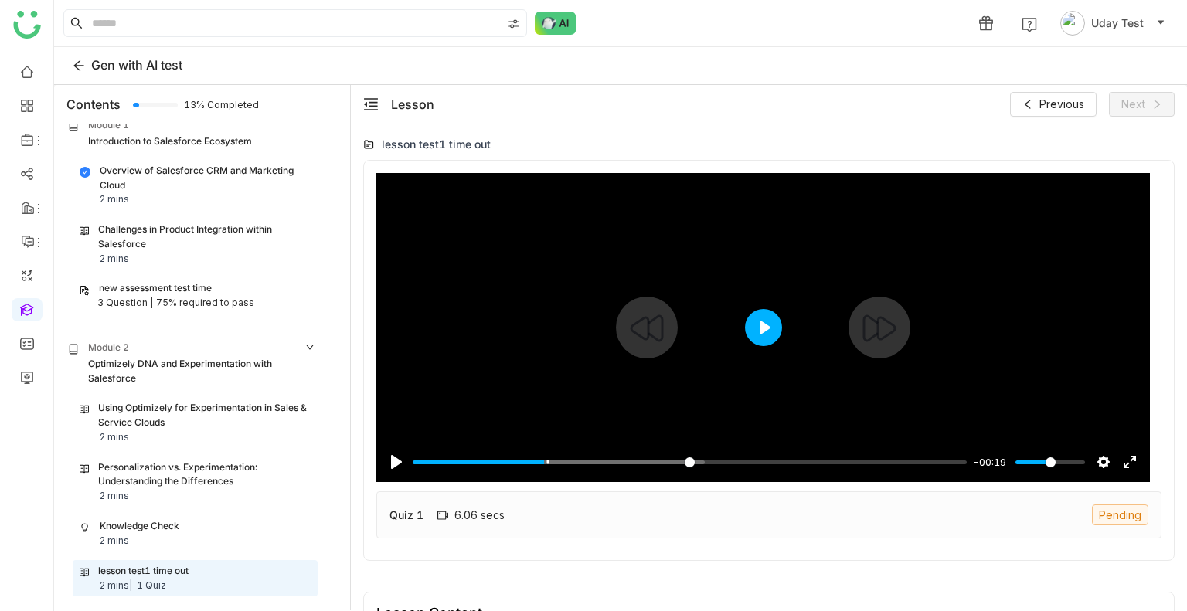
click at [763, 331] on button "Play" at bounding box center [763, 327] width 37 height 37
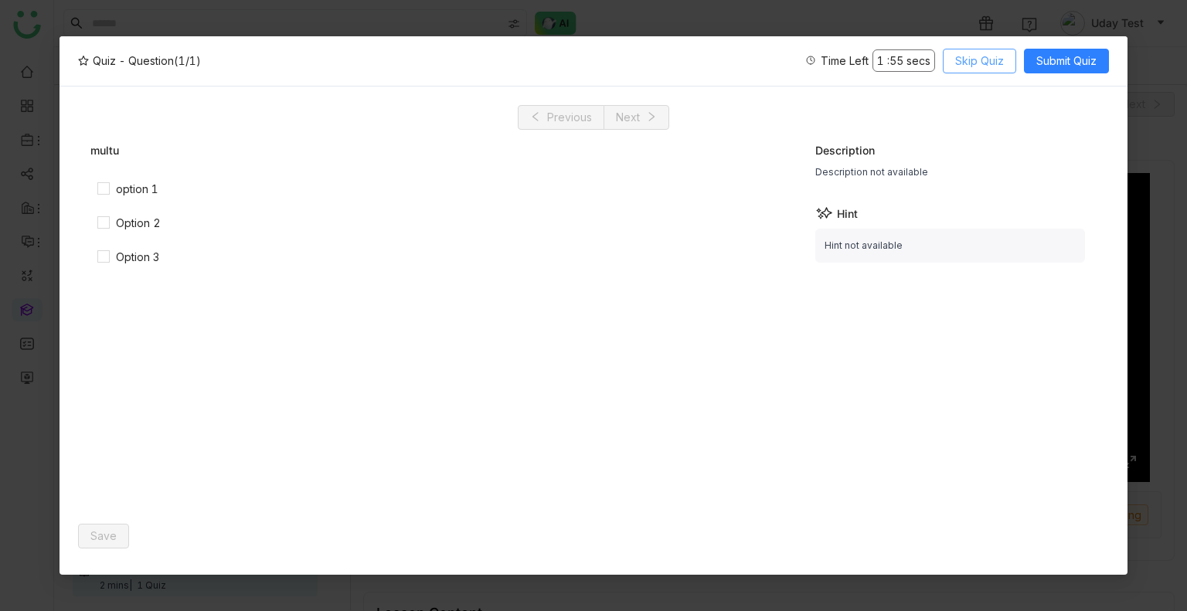
click at [974, 59] on span "Skip Quiz" at bounding box center [979, 61] width 49 height 17
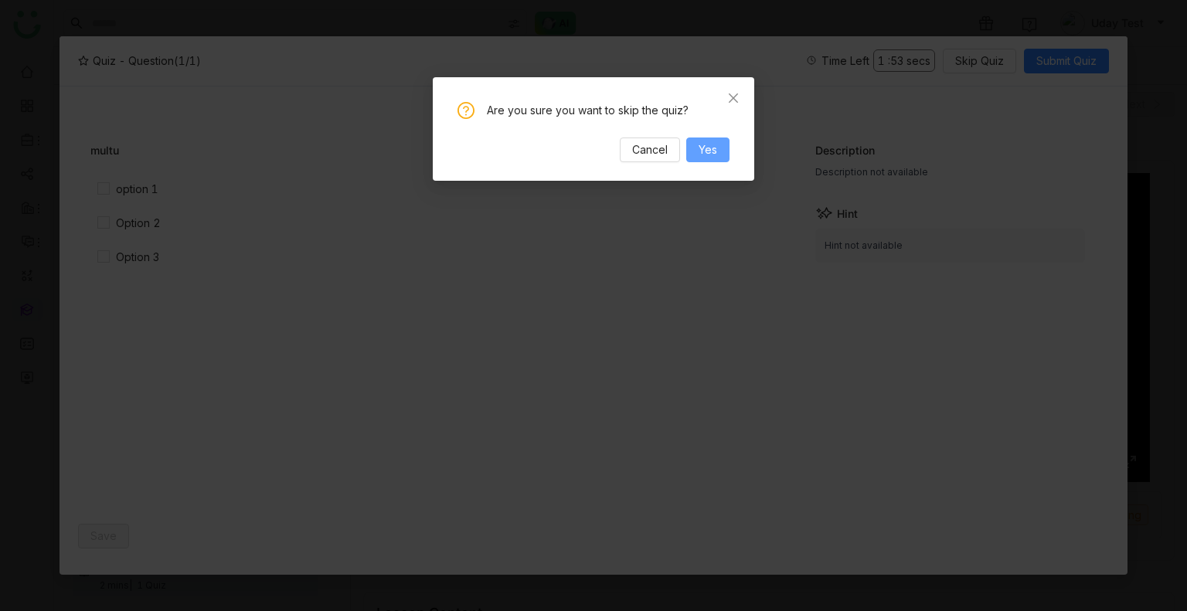
click at [709, 151] on span "Yes" at bounding box center [708, 149] width 19 height 17
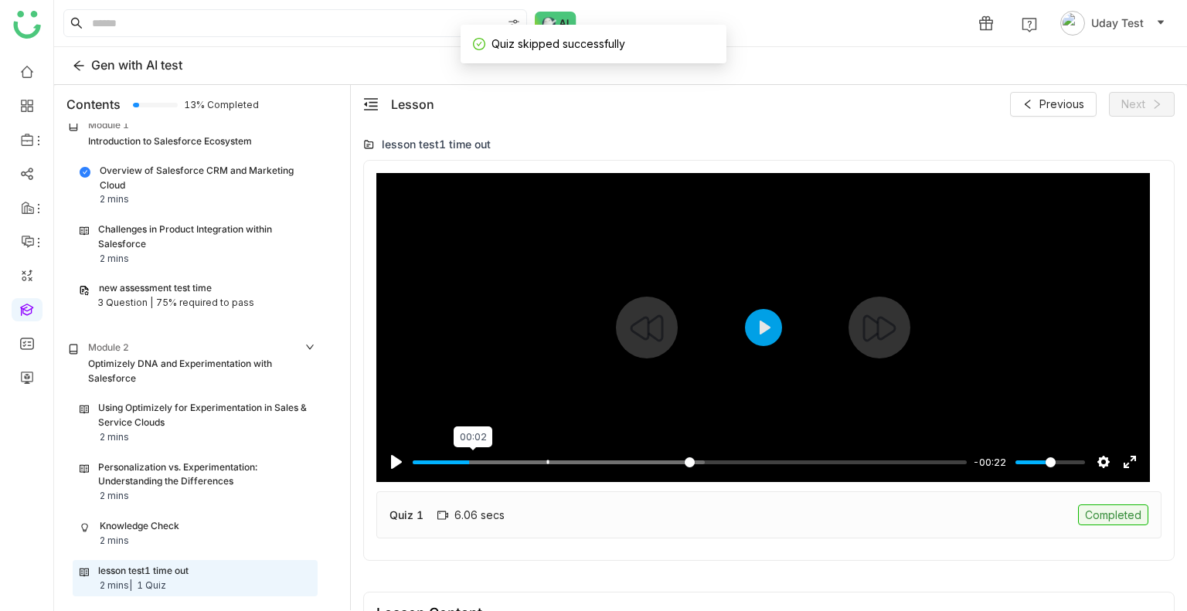
click at [473, 455] on input "Seek" at bounding box center [690, 462] width 554 height 15
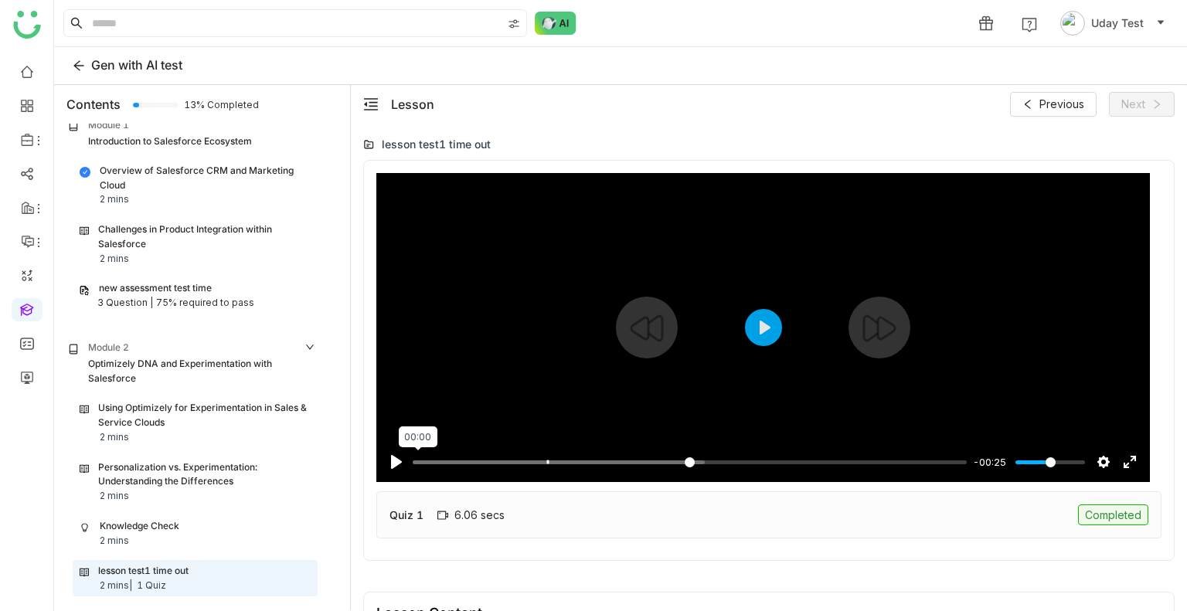
click at [417, 460] on input "Seek" at bounding box center [690, 462] width 554 height 15
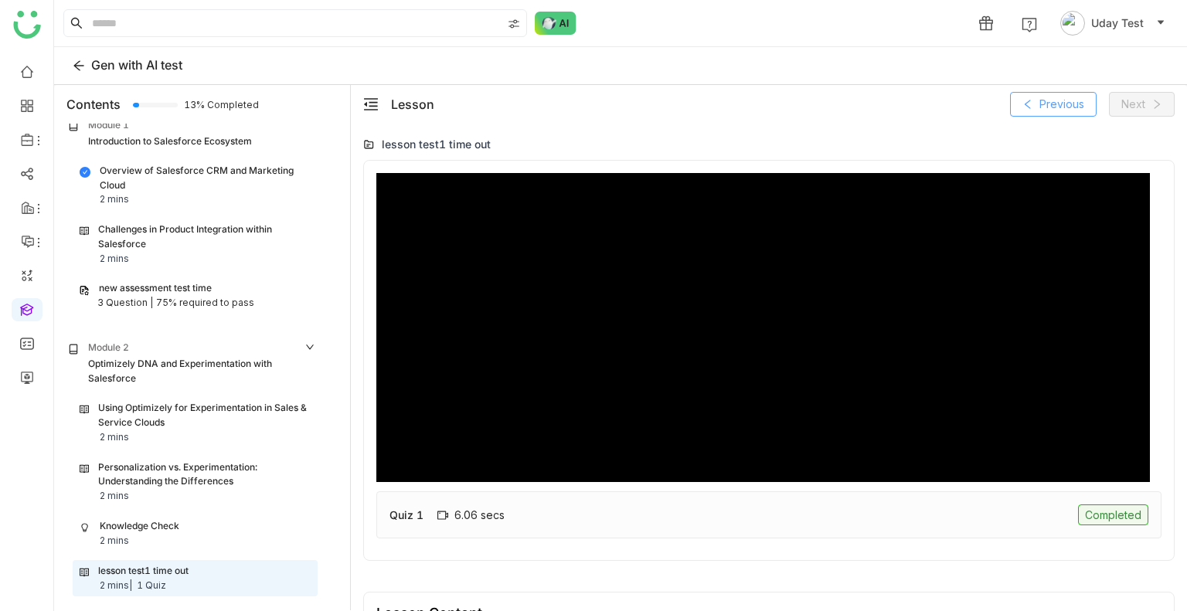
type input "*****"
click at [1049, 111] on span "Previous" at bounding box center [1061, 104] width 45 height 17
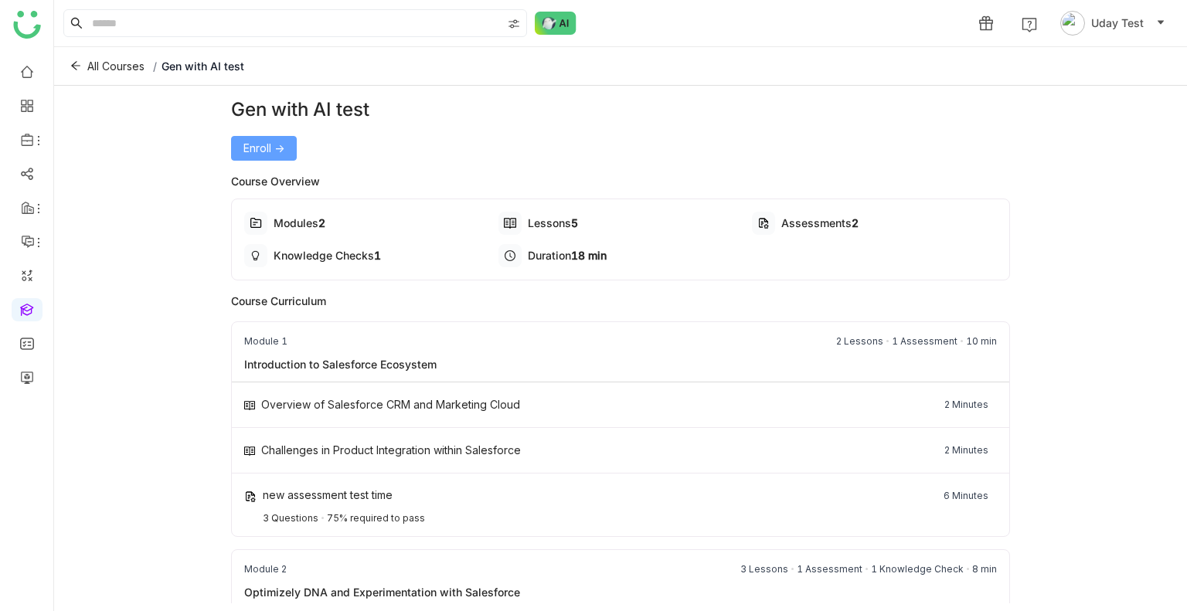
click at [280, 149] on span "Enroll ->" at bounding box center [263, 148] width 41 height 17
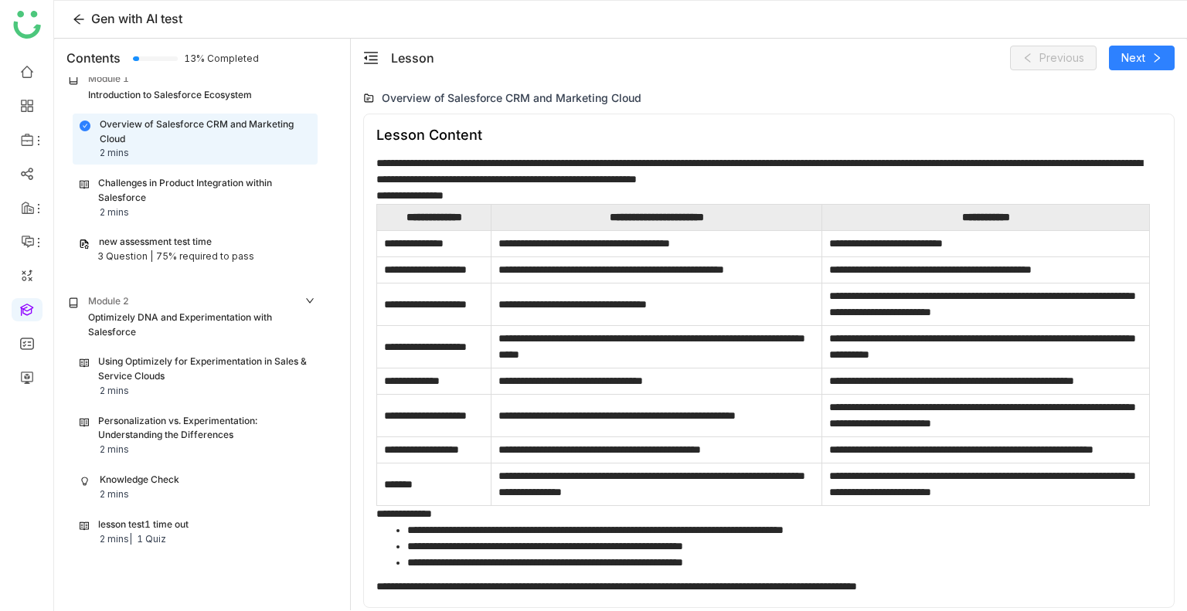
scroll to position [49, 0]
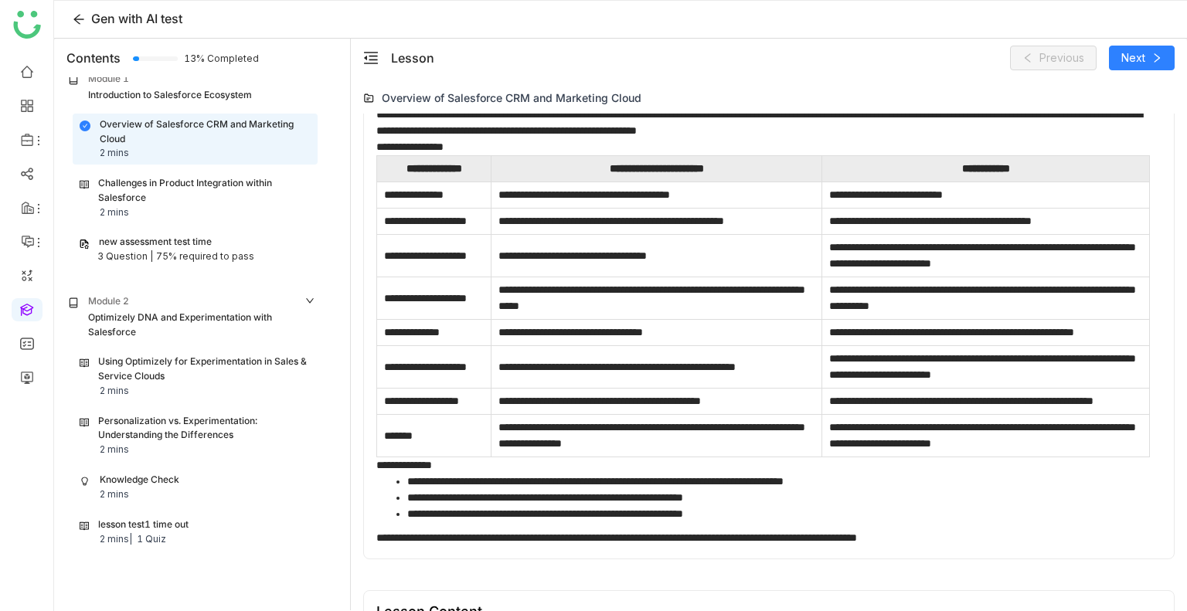
click at [168, 524] on div "lesson test1 time out" at bounding box center [143, 525] width 90 height 15
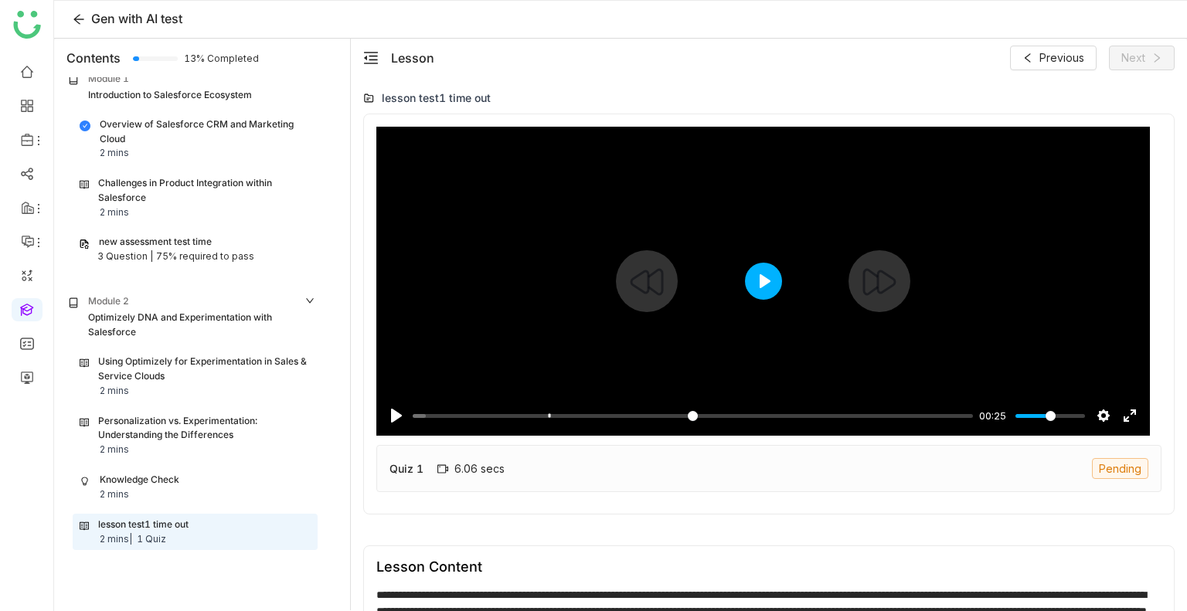
click at [760, 271] on button "Play" at bounding box center [763, 281] width 37 height 37
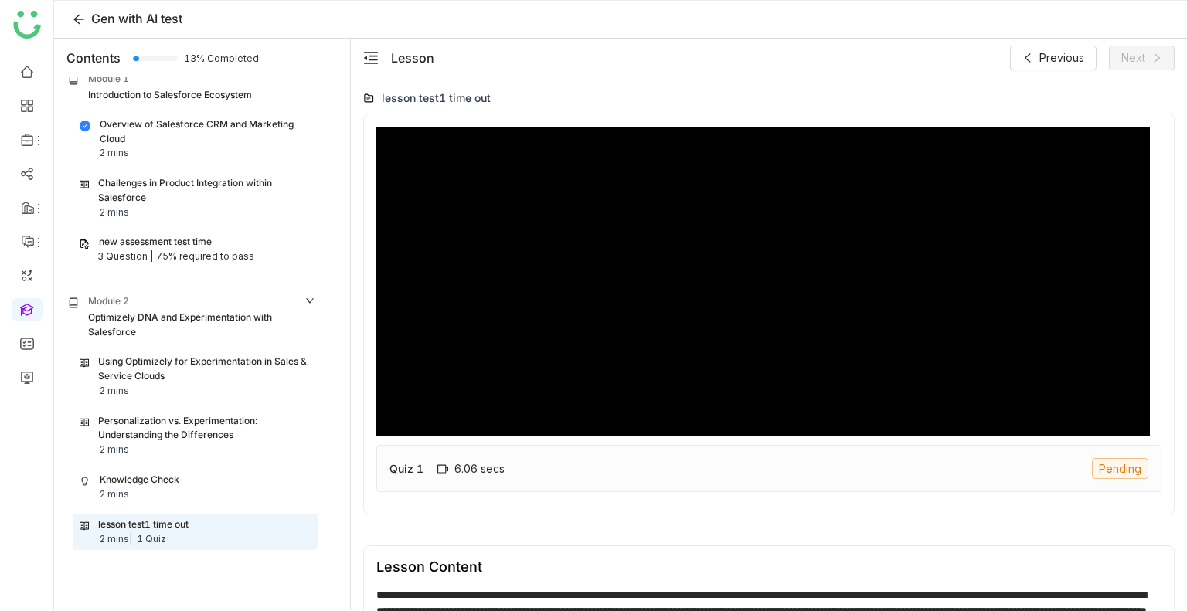
type input "*****"
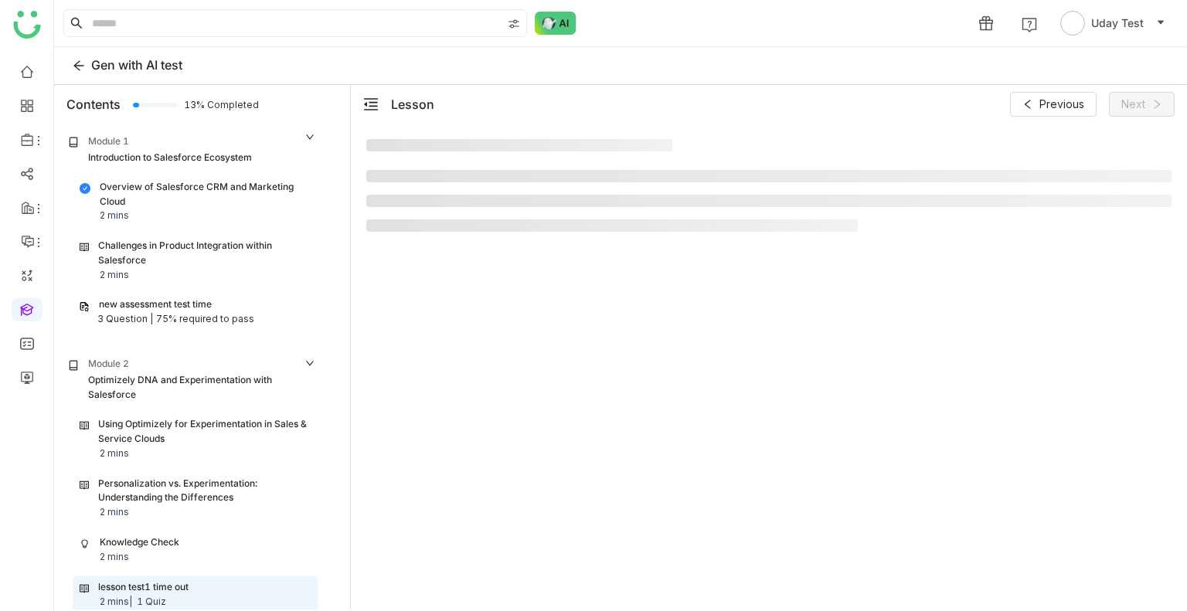
scroll to position [16, 0]
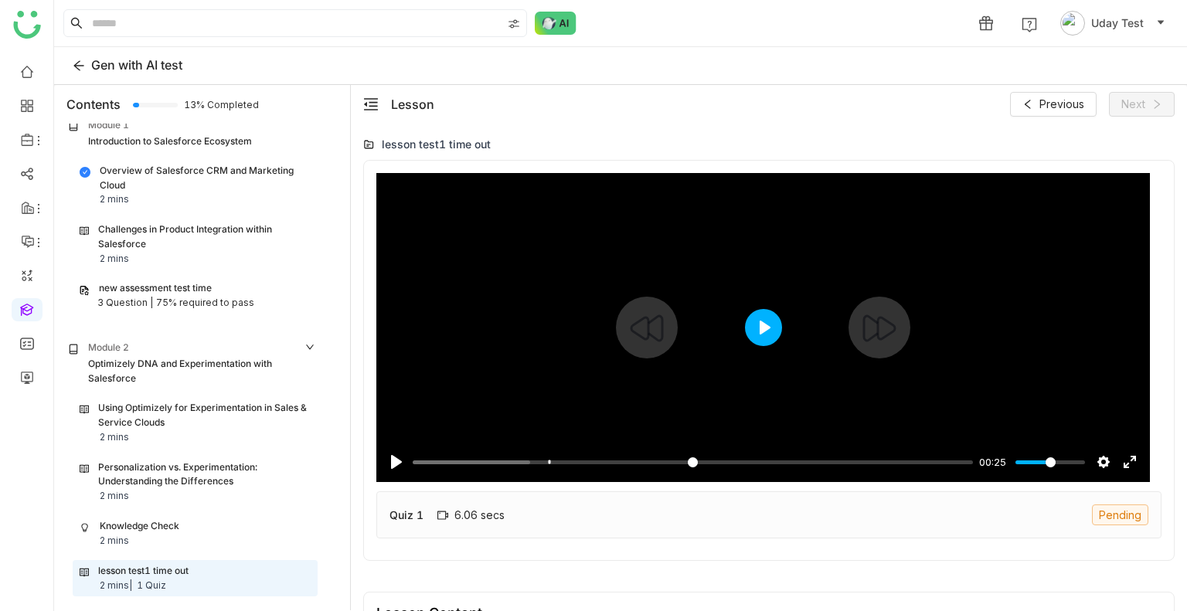
click at [746, 332] on button "Play" at bounding box center [763, 327] width 37 height 37
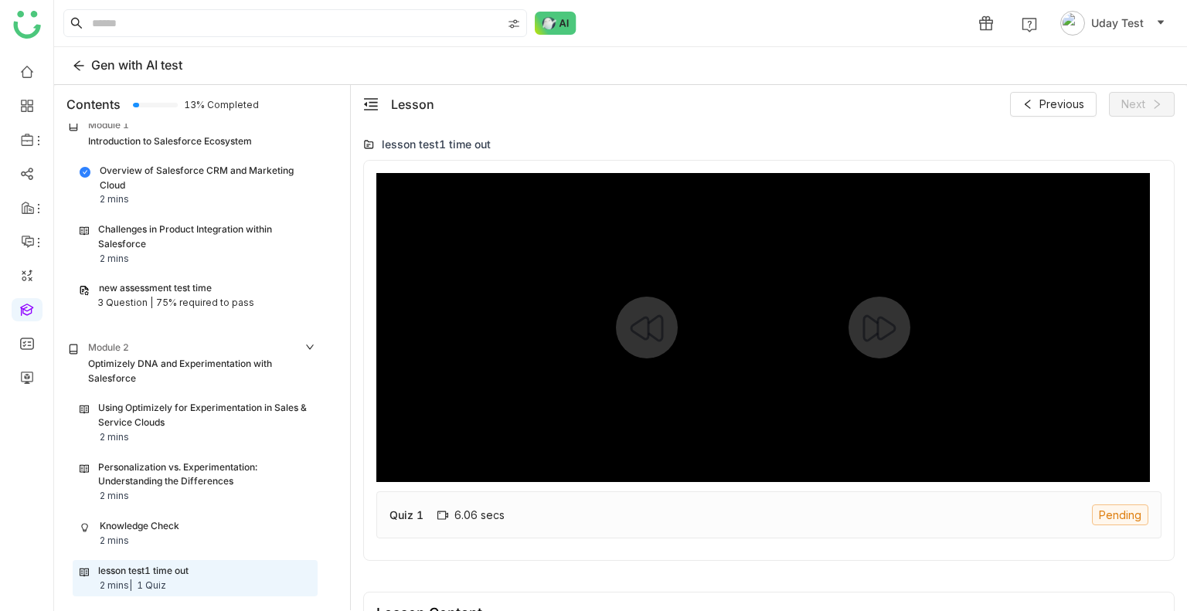
type input "*****"
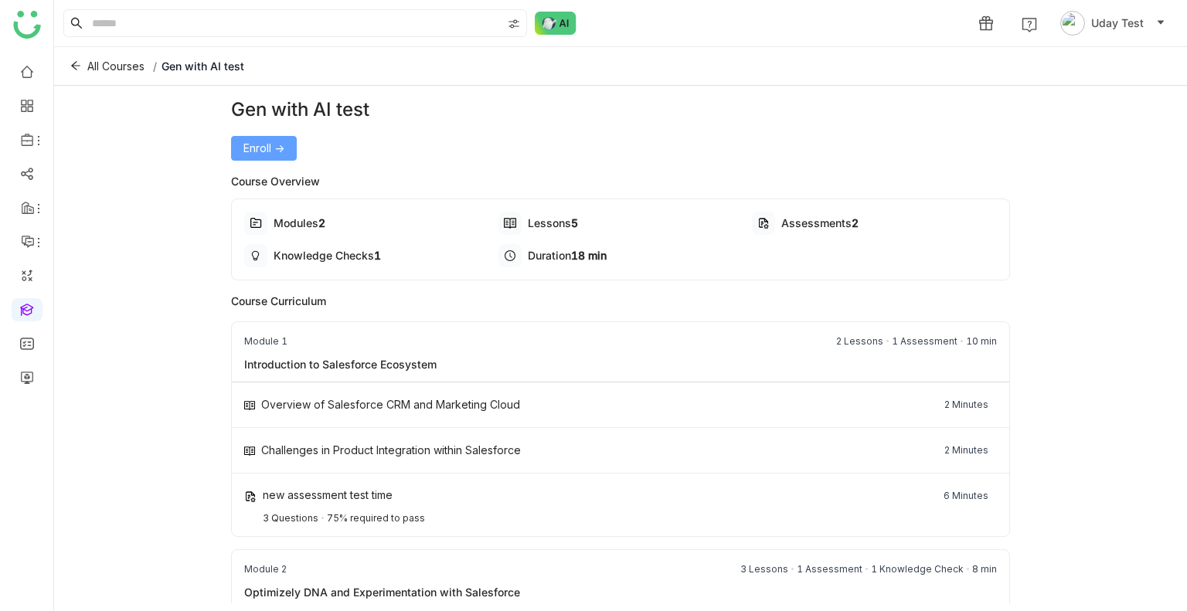
click at [262, 151] on span "Enroll ->" at bounding box center [263, 148] width 41 height 17
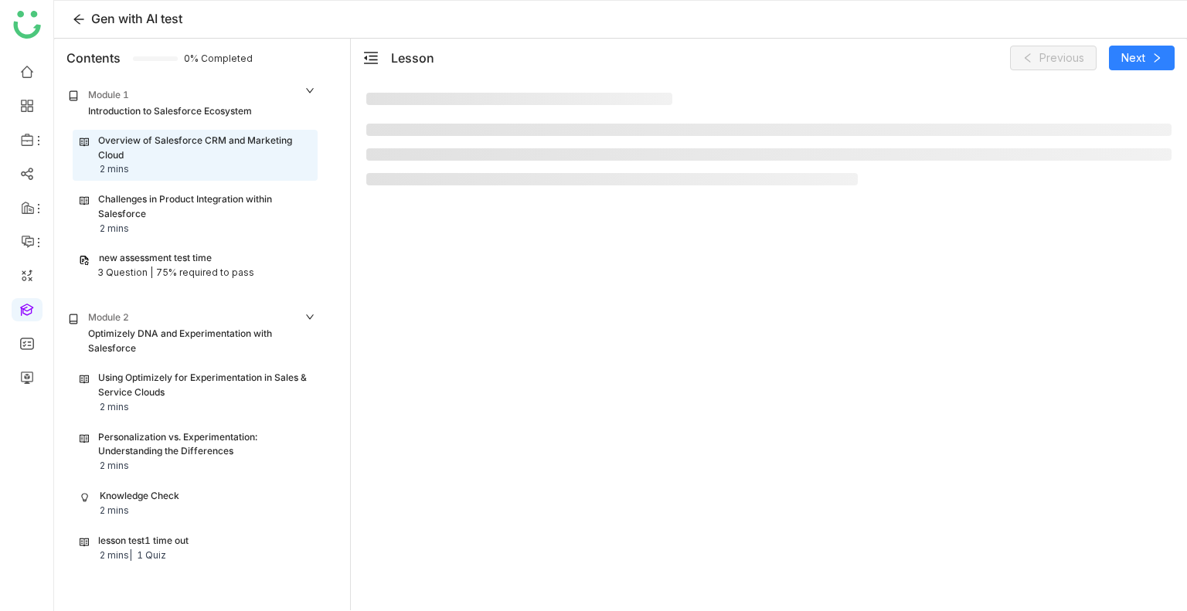
scroll to position [16, 0]
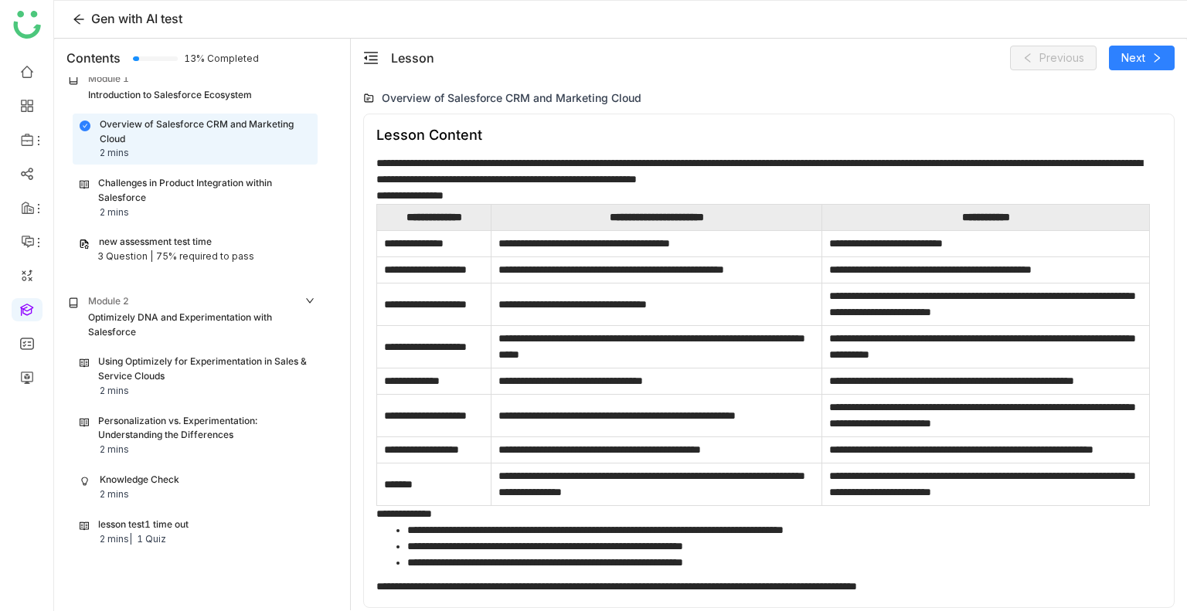
click at [189, 528] on div "lesson test1 time out" at bounding box center [143, 525] width 90 height 15
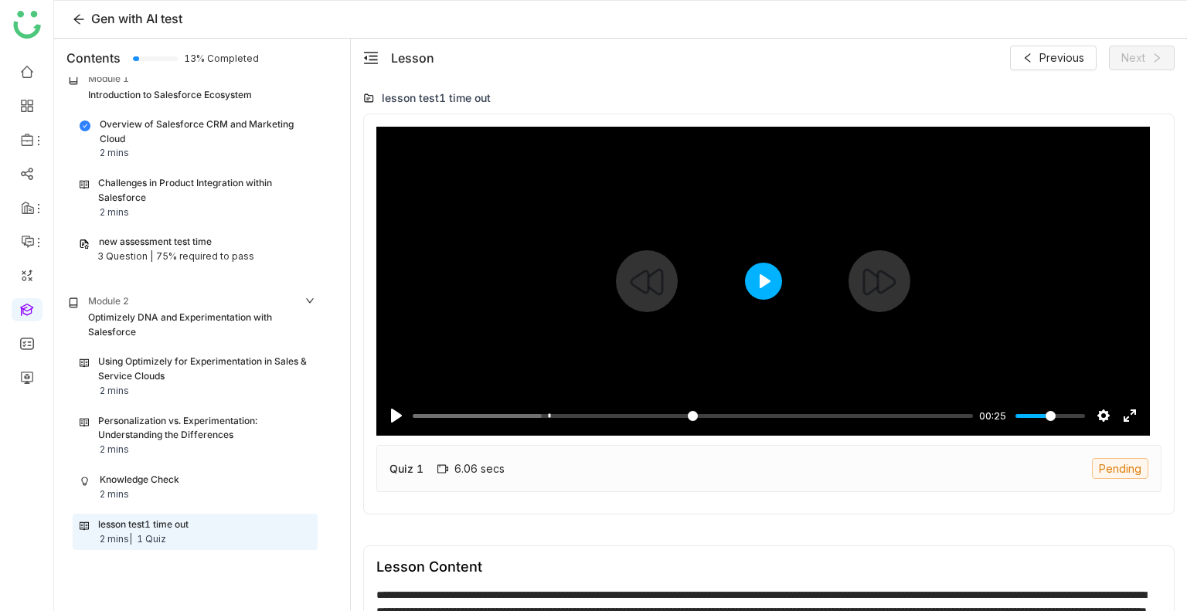
click at [769, 284] on button "Play" at bounding box center [763, 281] width 37 height 37
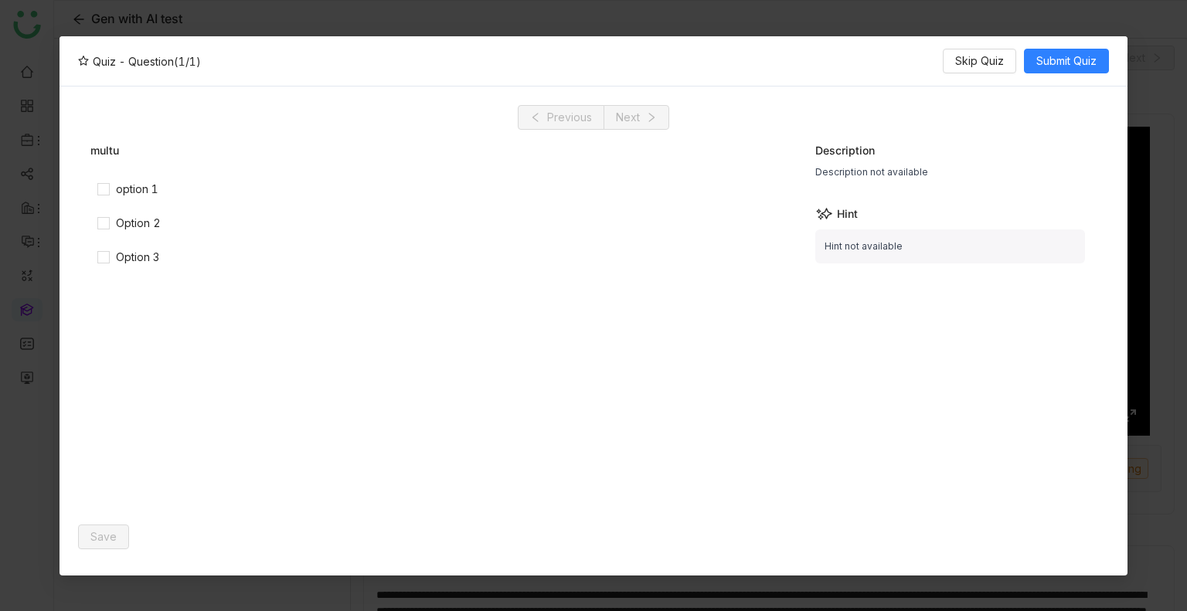
type input "*****"
